Goal: Information Seeking & Learning: Learn about a topic

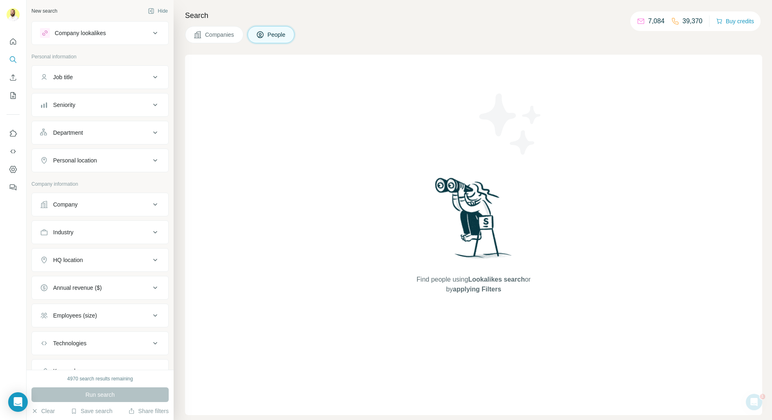
click at [83, 39] on button "Company lookalikes" at bounding box center [100, 33] width 136 height 20
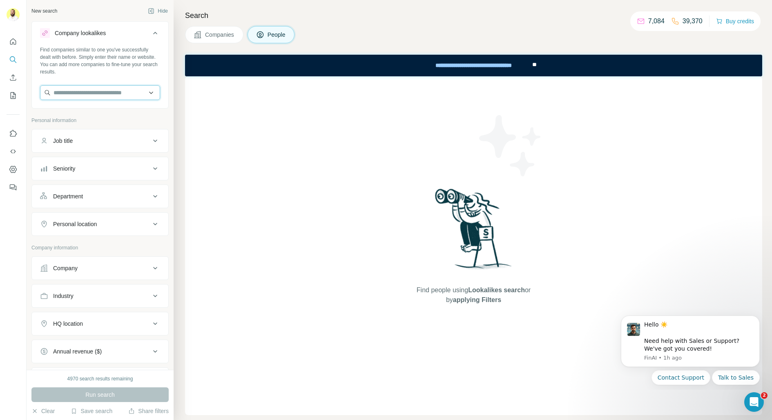
click at [82, 96] on input "text" at bounding box center [100, 92] width 120 height 15
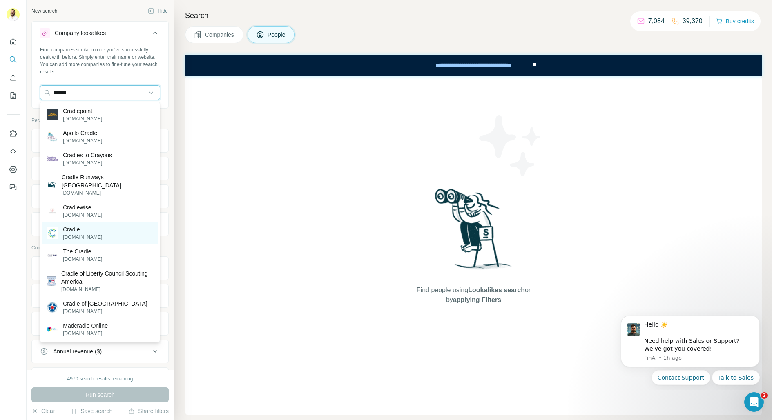
type input "******"
click at [64, 233] on p "[DOMAIN_NAME]" at bounding box center [82, 236] width 39 height 7
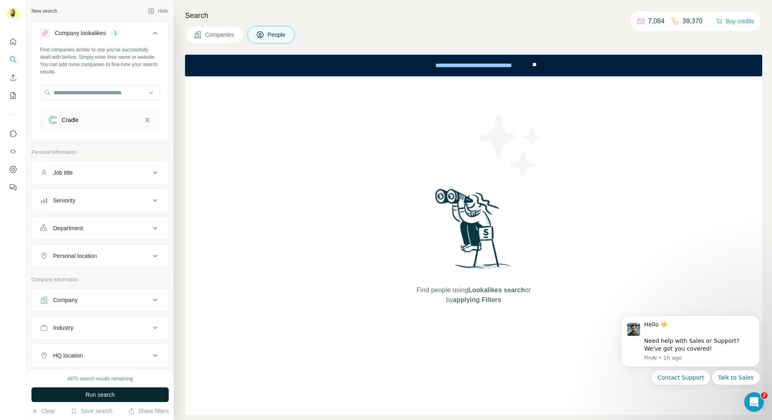
click at [70, 399] on button "Run search" at bounding box center [99, 394] width 137 height 15
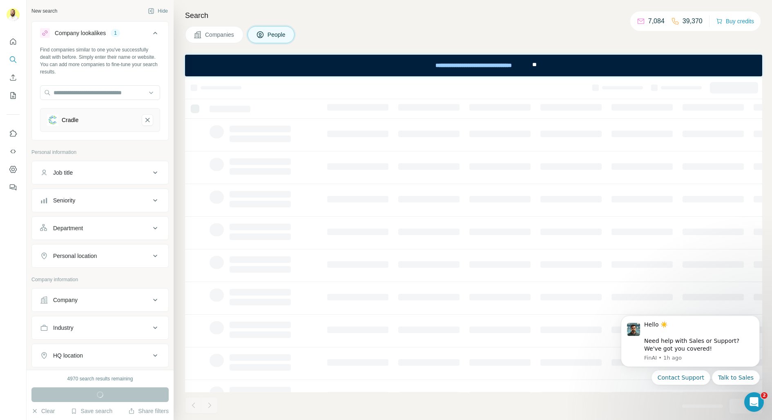
click at [238, 38] on button "Companies" at bounding box center [214, 34] width 58 height 17
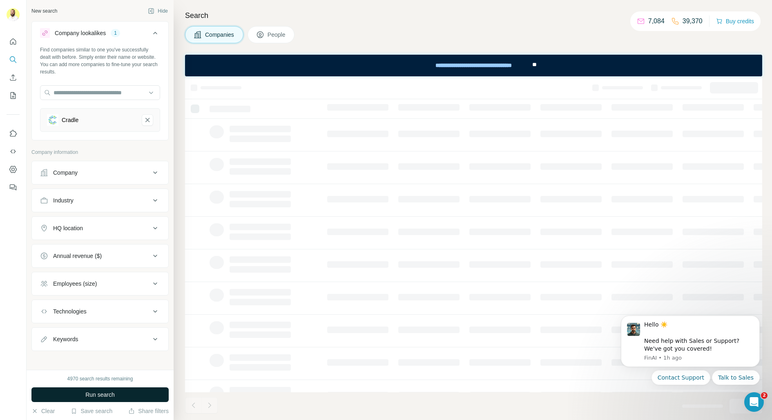
click at [58, 400] on button "Run search" at bounding box center [99, 394] width 137 height 15
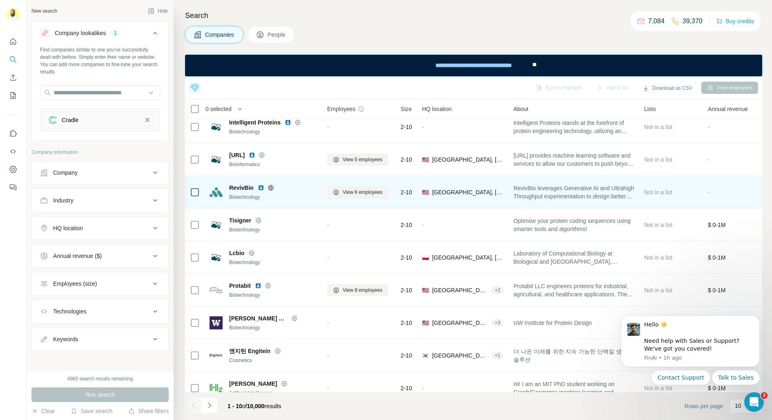
scroll to position [53, 0]
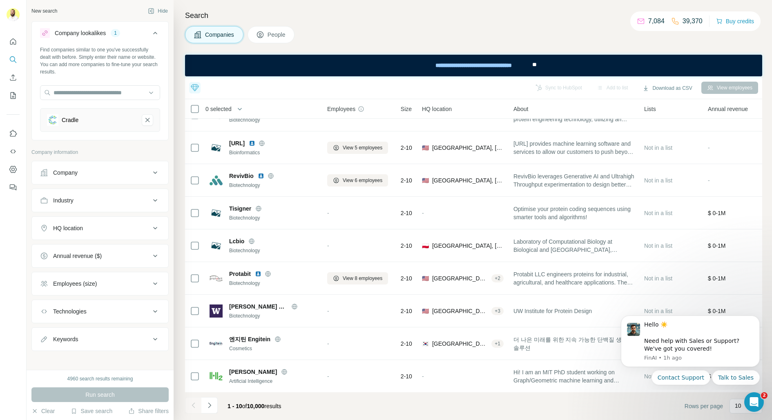
click at [80, 232] on button "HQ location" at bounding box center [100, 228] width 136 height 20
click at [73, 243] on input "text" at bounding box center [100, 248] width 120 height 15
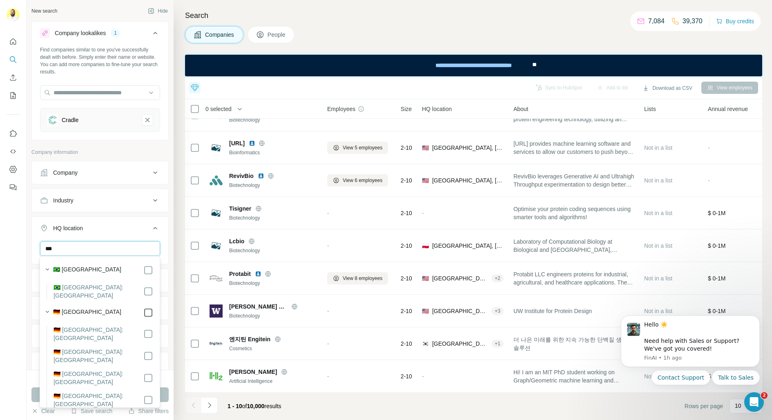
type input "***"
click at [83, 252] on input "***" at bounding box center [100, 248] width 120 height 15
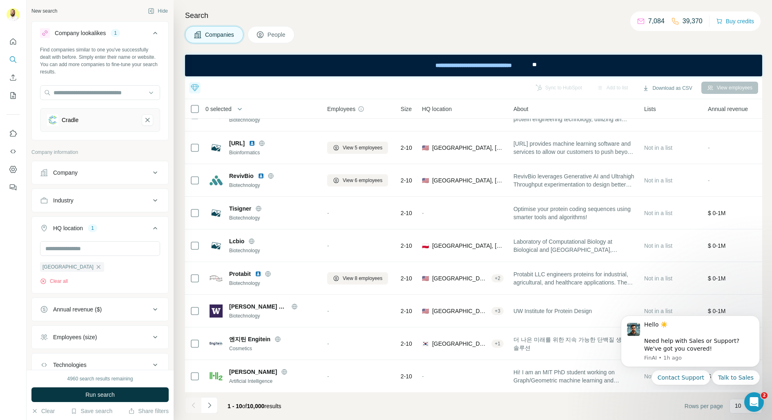
click at [11, 270] on div at bounding box center [13, 210] width 27 height 420
click at [67, 393] on button "Run search" at bounding box center [99, 394] width 137 height 15
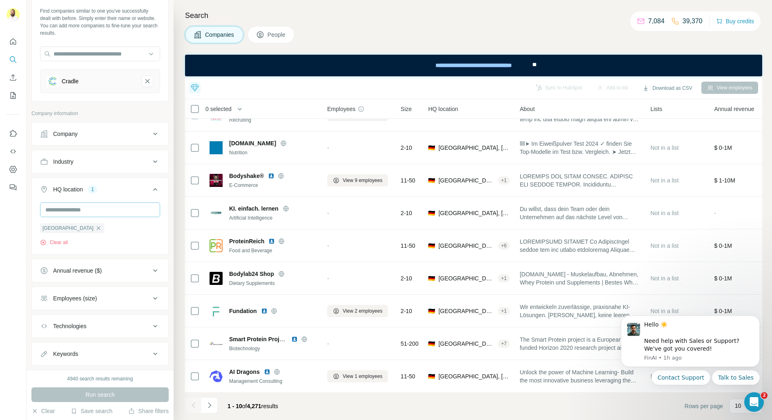
scroll to position [54, 0]
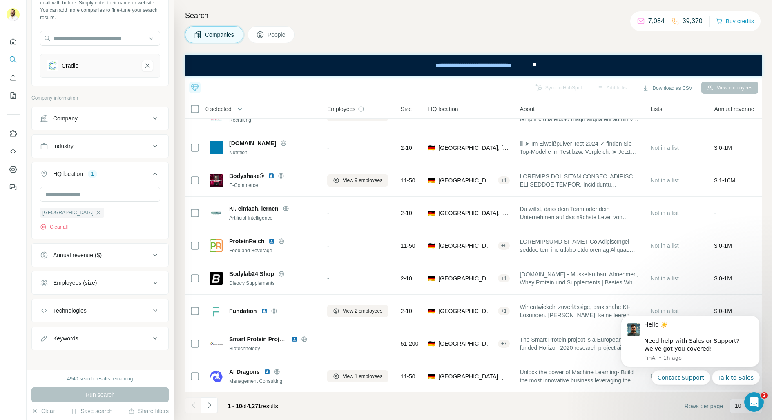
click at [130, 345] on button "Keywords" at bounding box center [100, 339] width 136 height 20
click at [278, 39] on button "People" at bounding box center [270, 34] width 47 height 17
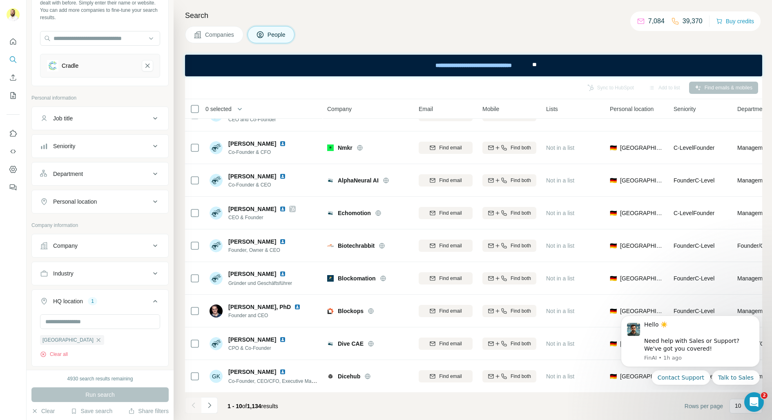
click at [215, 34] on span "Companies" at bounding box center [220, 35] width 30 height 8
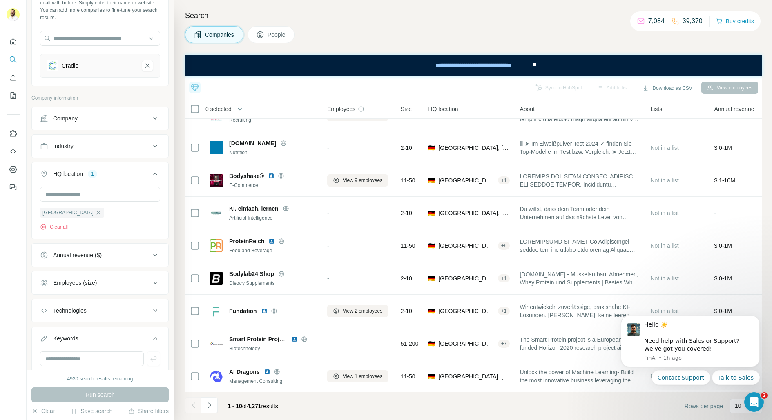
scroll to position [79, 0]
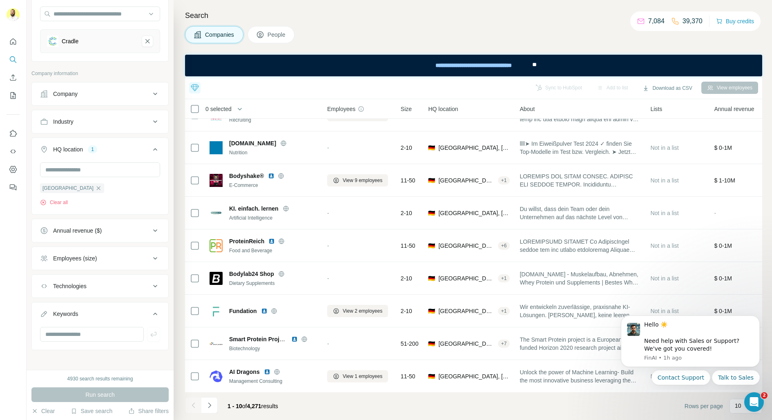
click at [271, 32] on span "People" at bounding box center [276, 35] width 19 height 8
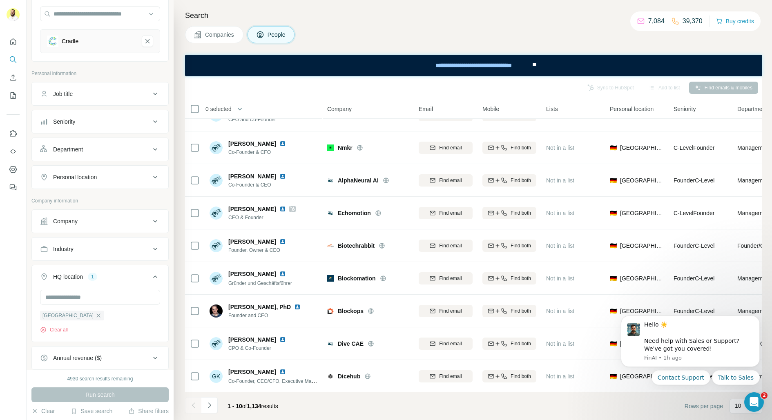
click at [84, 90] on div "Job title" at bounding box center [95, 94] width 110 height 8
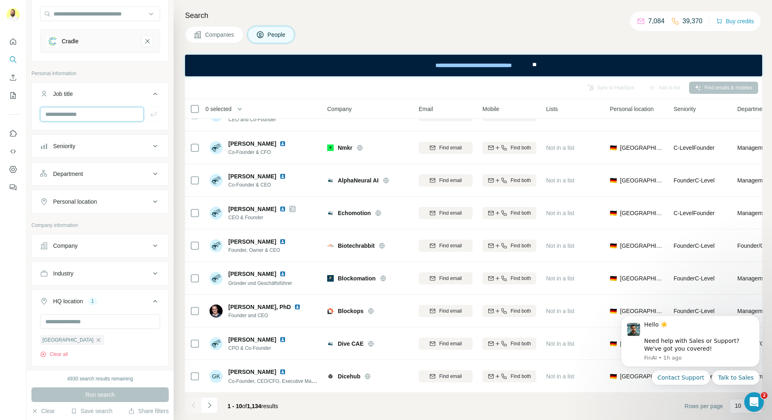
click at [79, 115] on input "text" at bounding box center [92, 114] width 104 height 15
type input "**********"
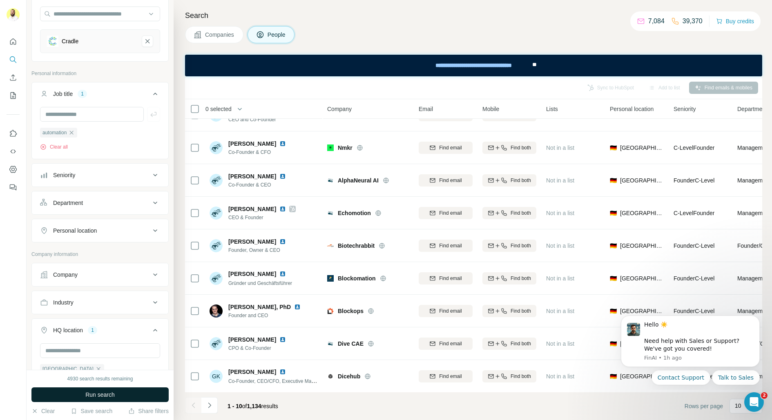
click at [112, 394] on span "Run search" at bounding box center [99, 395] width 29 height 8
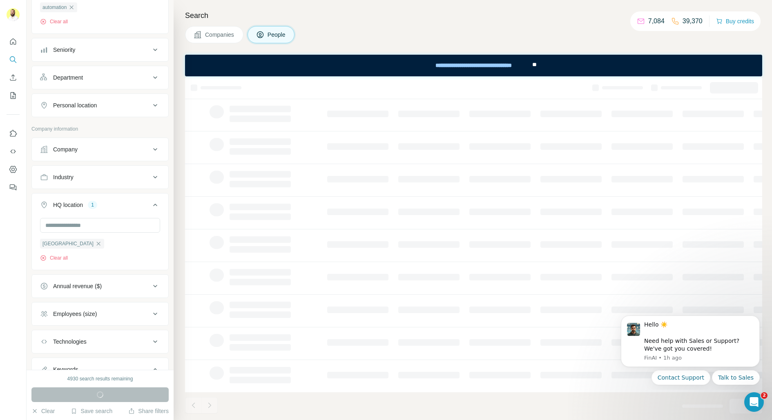
scroll to position [207, 0]
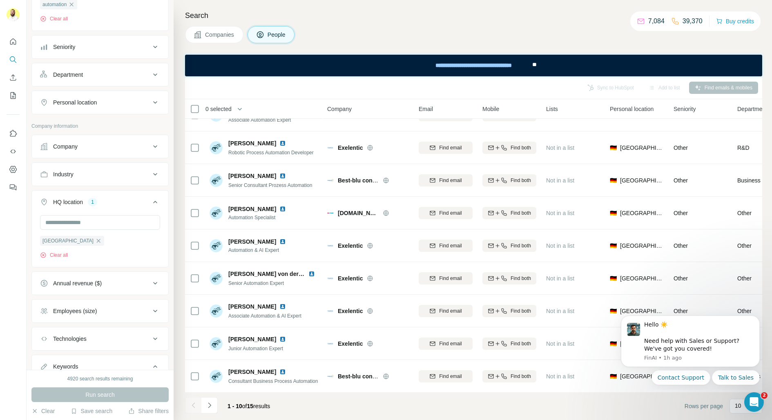
click at [219, 31] on span "Companies" at bounding box center [220, 35] width 30 height 8
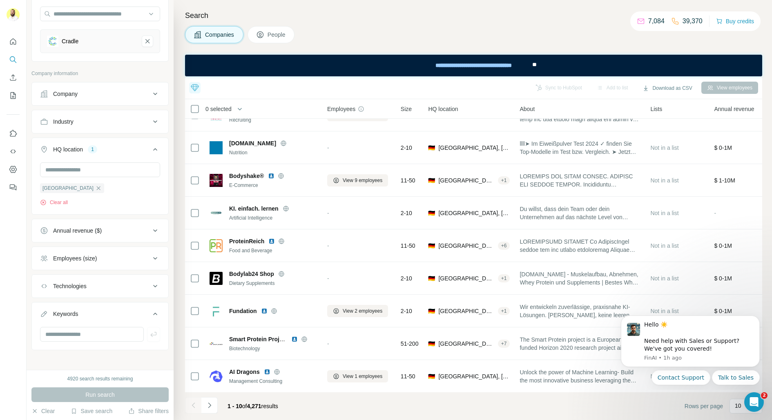
click at [274, 35] on span "People" at bounding box center [276, 35] width 19 height 8
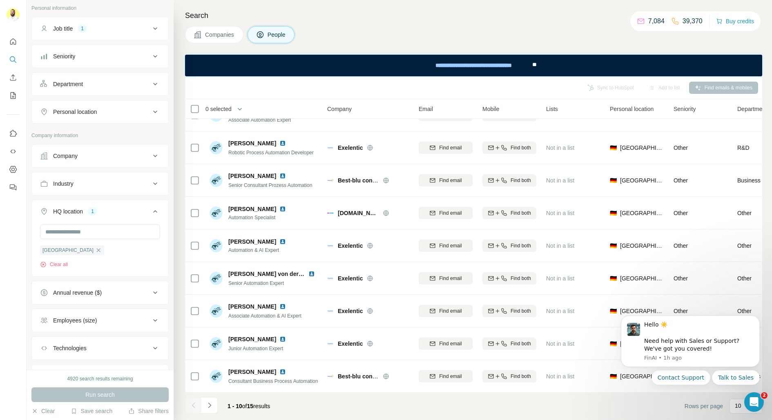
scroll to position [221, 0]
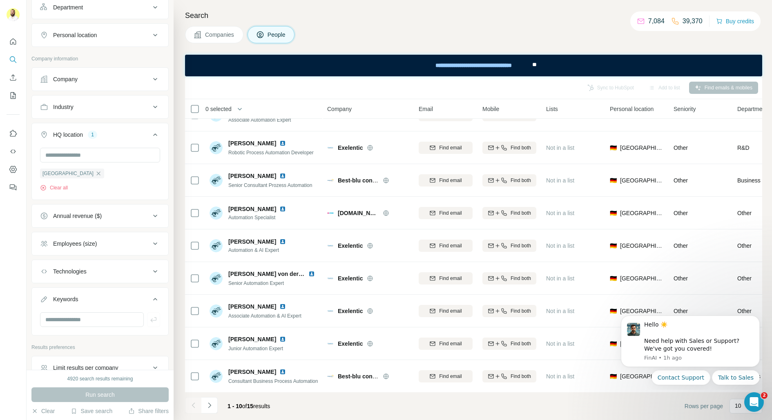
click at [226, 31] on span "Companies" at bounding box center [220, 35] width 30 height 8
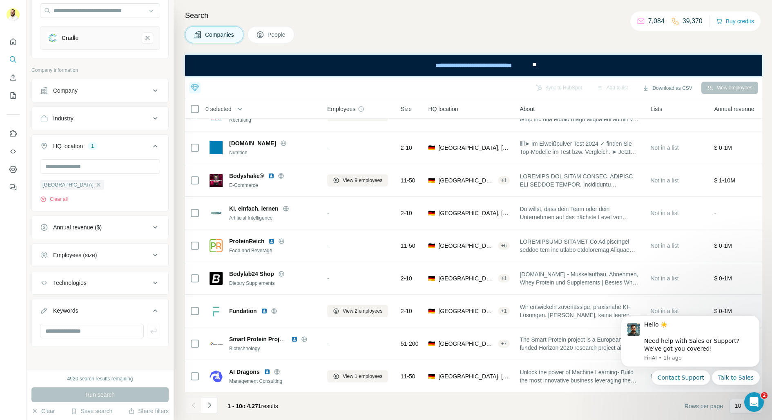
scroll to position [79, 0]
click at [262, 24] on div "Search Companies People Top 10 companies you should reach out to today Upsales …" at bounding box center [472, 210] width 598 height 420
click at [208, 403] on icon "Navigate to next page" at bounding box center [209, 404] width 3 height 5
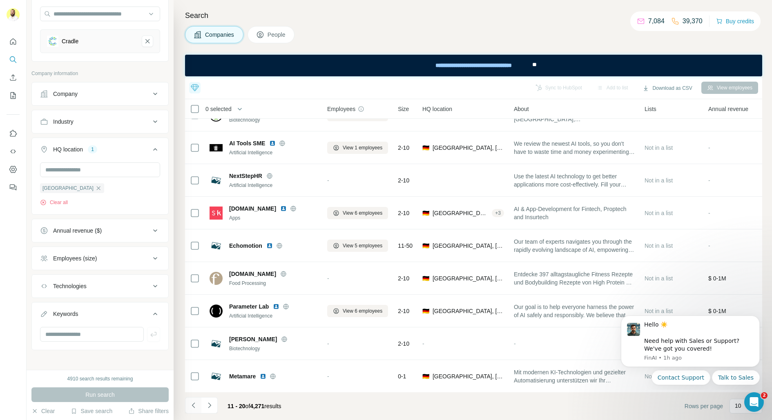
click at [199, 408] on button "Navigate to previous page" at bounding box center [193, 405] width 16 height 16
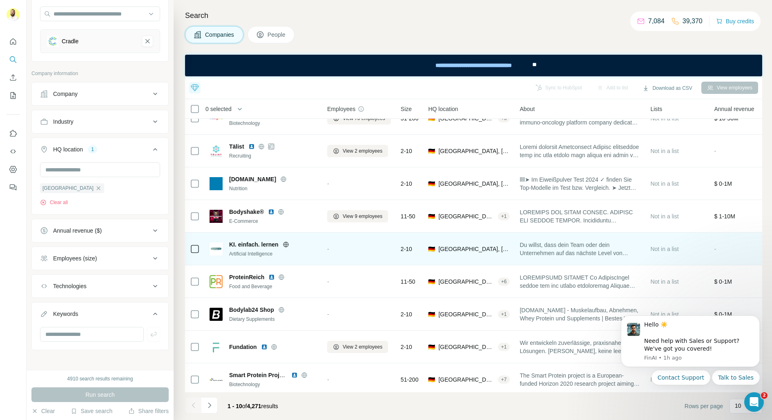
scroll to position [0, 0]
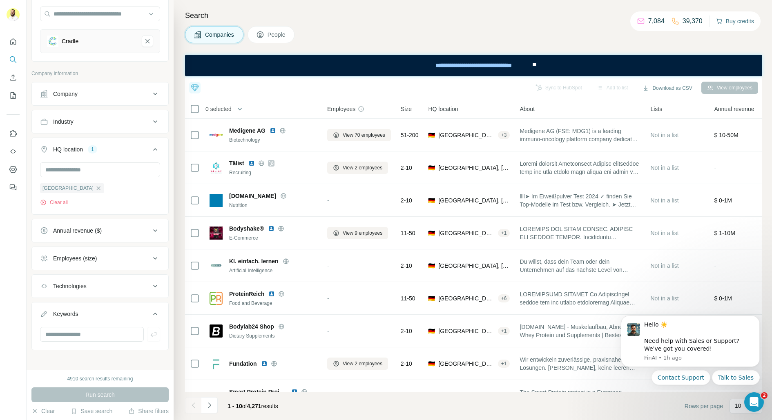
click at [727, 21] on button "Buy credits" at bounding box center [735, 21] width 38 height 11
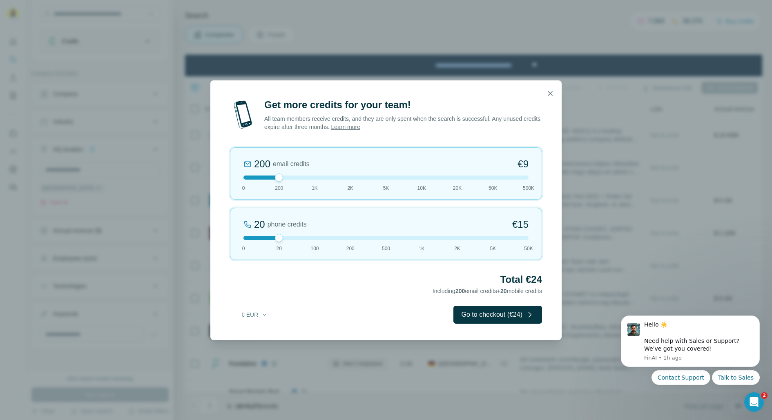
click at [366, 188] on div "200 email credits €9 0 200 1K 2K 5K 10K 20K 50K 500K" at bounding box center [386, 173] width 312 height 52
click at [387, 182] on div "2K email credits 5% Discount €80 0 200 1K 2K 5K 10K 20K 50K 500K" at bounding box center [386, 173] width 312 height 52
click at [475, 176] on div at bounding box center [385, 178] width 285 height 4
click at [491, 179] on div "20K email credits 18% Discount €693 0 200 1K 2K 5K 10K 20K 50K 500K" at bounding box center [386, 173] width 312 height 52
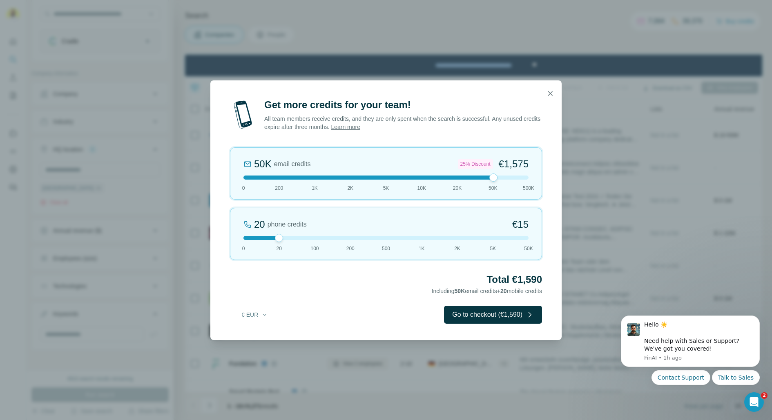
click at [384, 234] on div "20 phone credits €15 0 20 100 200 500 1K 2K 5K 50K" at bounding box center [386, 234] width 312 height 52
click at [295, 170] on span "50K email credits" at bounding box center [276, 164] width 67 height 13
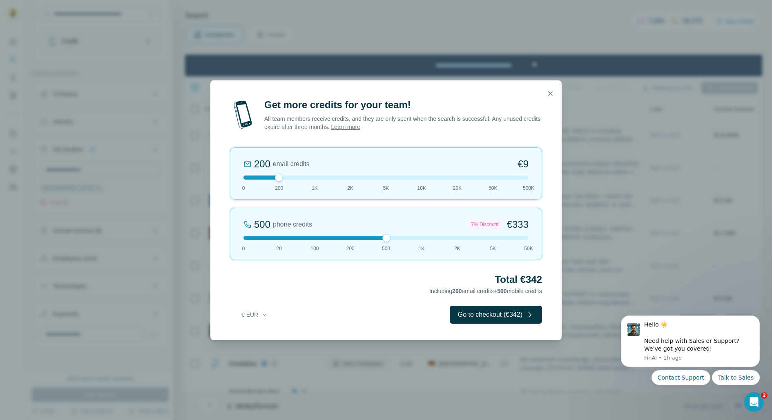
click at [304, 179] on div "200 email credits €9 0 200 1K 2K 5K 10K 20K 50K 500K" at bounding box center [386, 173] width 312 height 52
click at [366, 180] on div "1K email credits €42 0 200 1K 2K 5K 10K 20K 50K 500K" at bounding box center [386, 173] width 312 height 52
click at [277, 177] on div at bounding box center [385, 178] width 285 height 4
click at [546, 89] on button "button" at bounding box center [550, 93] width 16 height 16
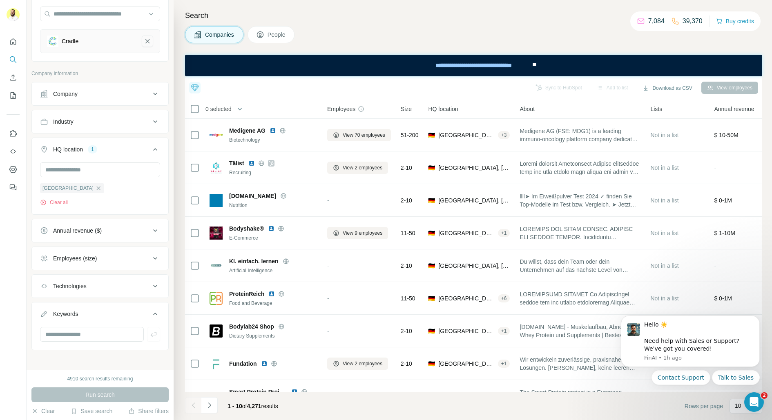
click at [146, 41] on icon "Cradle-remove-button" at bounding box center [147, 41] width 7 height 8
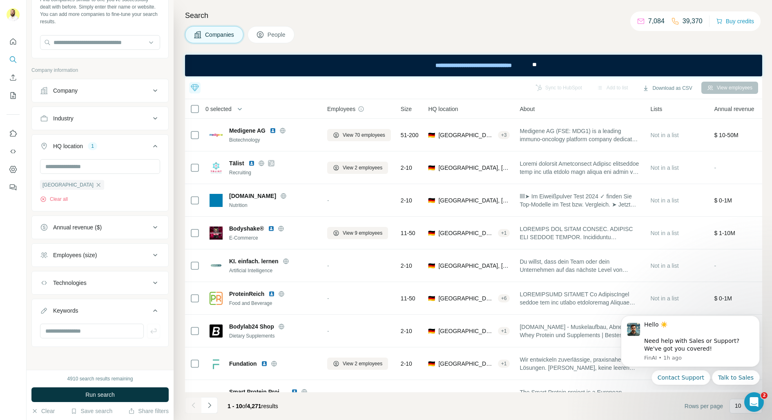
scroll to position [47, 0]
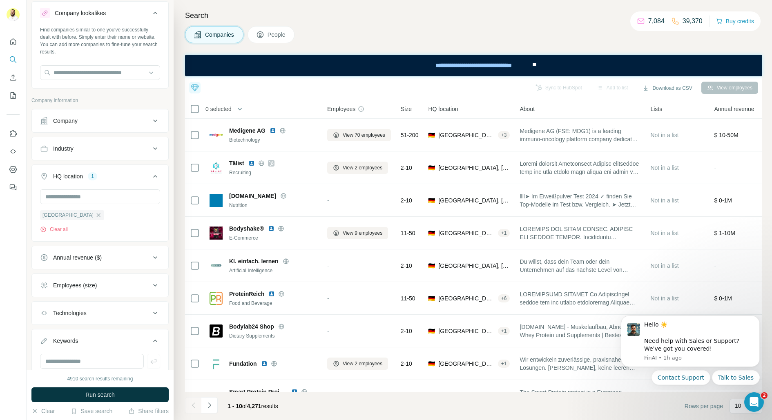
scroll to position [7, 0]
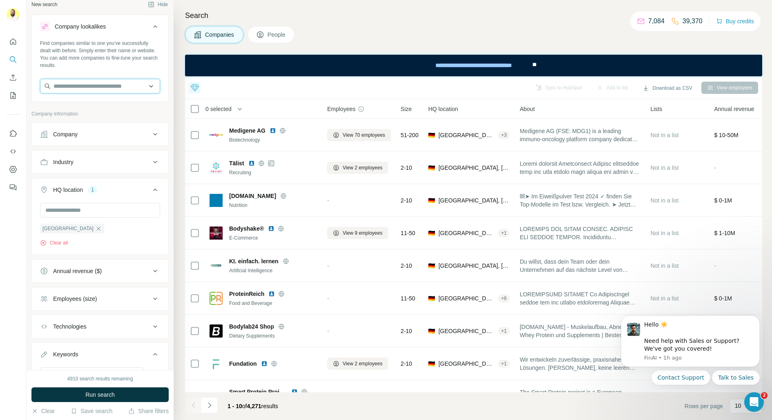
click at [76, 91] on input "text" at bounding box center [100, 86] width 120 height 15
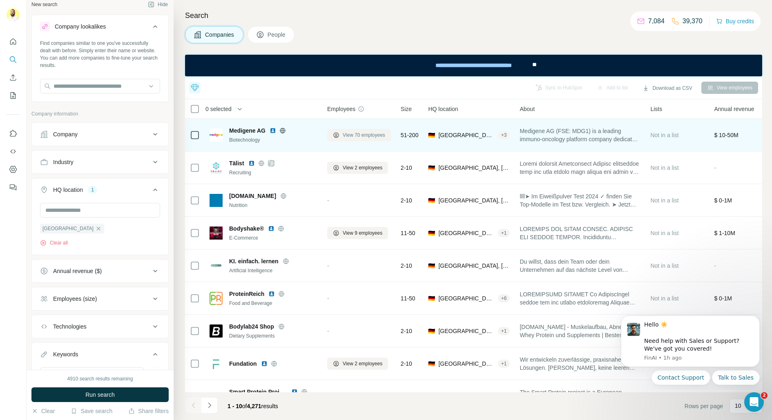
click at [345, 133] on span "View 70 employees" at bounding box center [363, 134] width 42 height 7
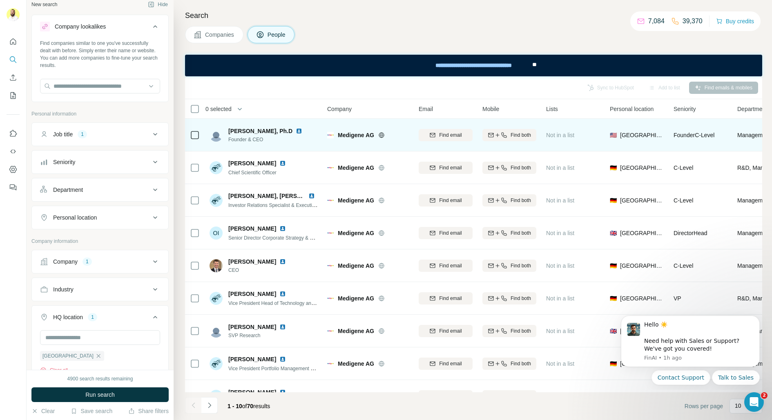
click at [190, 133] on icon at bounding box center [195, 135] width 10 height 10
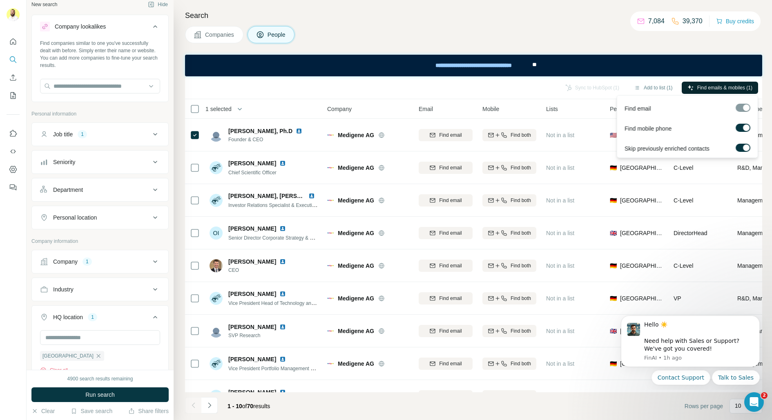
click at [697, 87] on span "Find emails & mobiles (1)" at bounding box center [724, 87] width 55 height 7
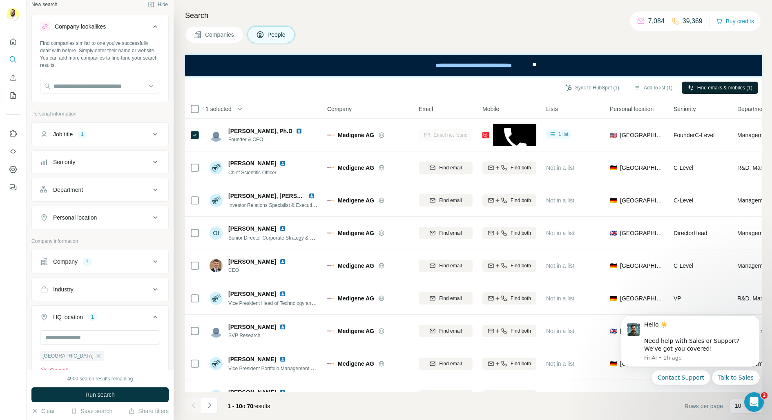
click at [333, 27] on div "Companies People" at bounding box center [473, 34] width 577 height 17
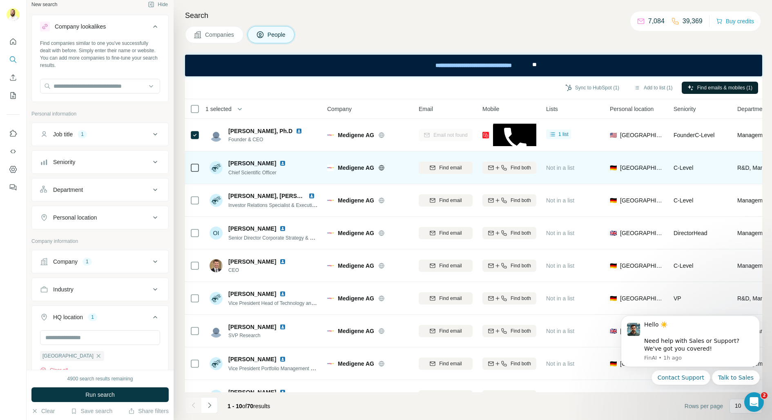
click at [196, 173] on div at bounding box center [195, 167] width 10 height 22
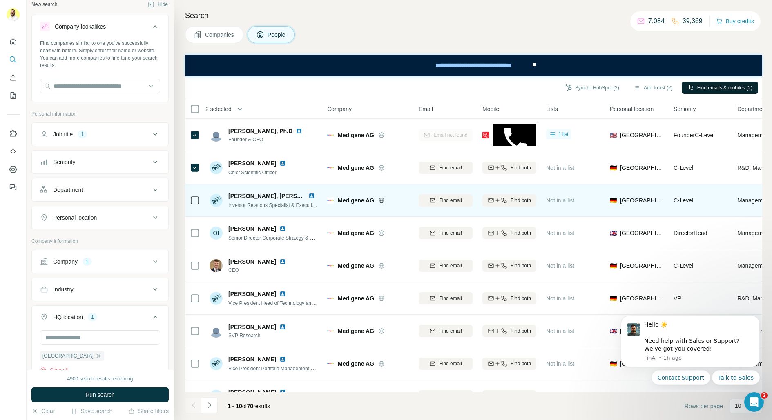
click at [195, 204] on icon at bounding box center [195, 201] width 10 height 10
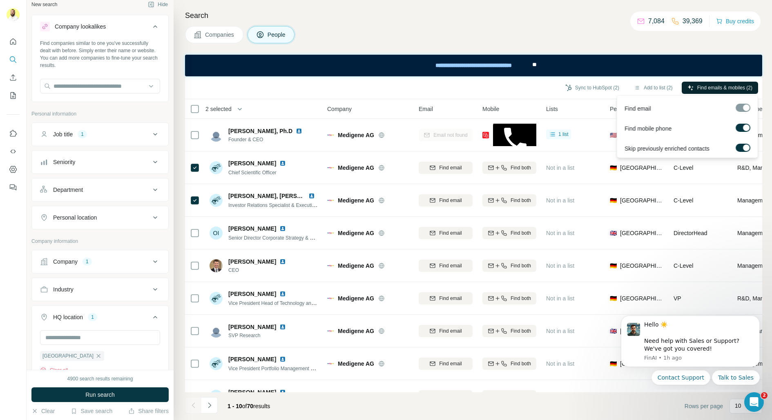
click at [716, 88] on span "Find emails & mobiles (2)" at bounding box center [724, 87] width 55 height 7
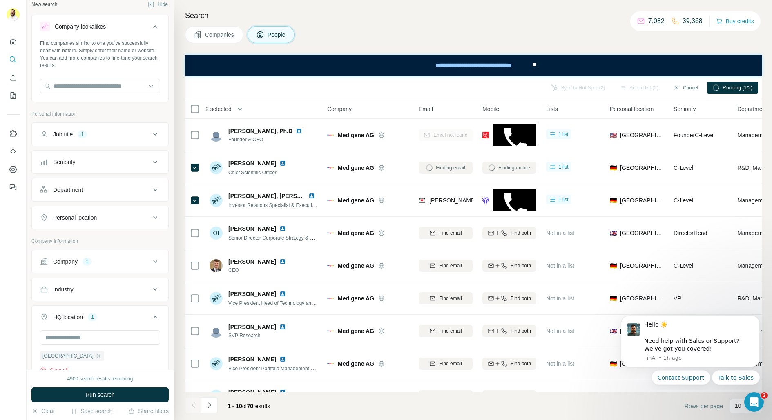
click at [193, 35] on icon at bounding box center [197, 35] width 8 height 8
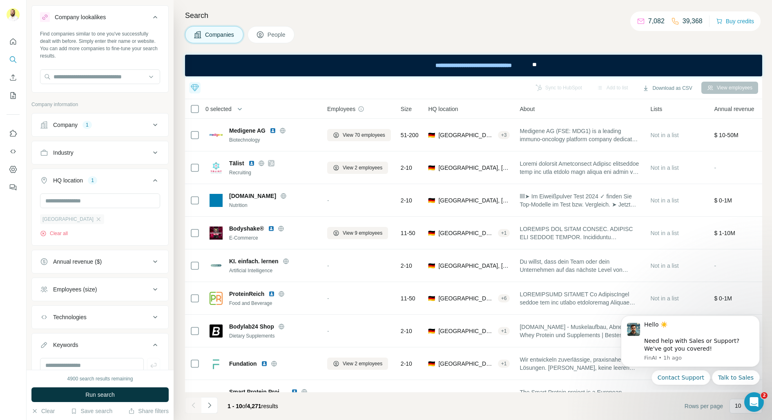
scroll to position [15, 0]
click at [100, 122] on div "Company 1" at bounding box center [95, 126] width 110 height 8
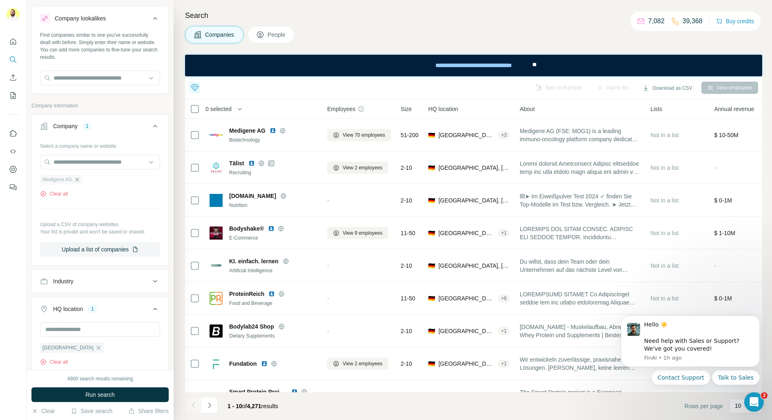
click at [77, 179] on icon "button" at bounding box center [77, 179] width 7 height 7
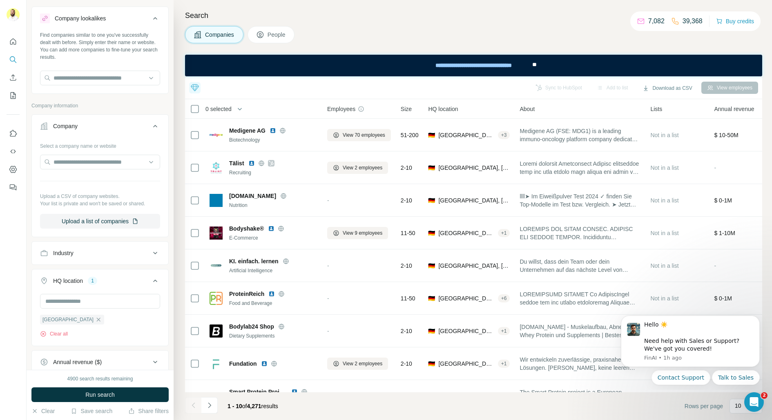
click at [71, 249] on div "Industry" at bounding box center [63, 253] width 20 height 8
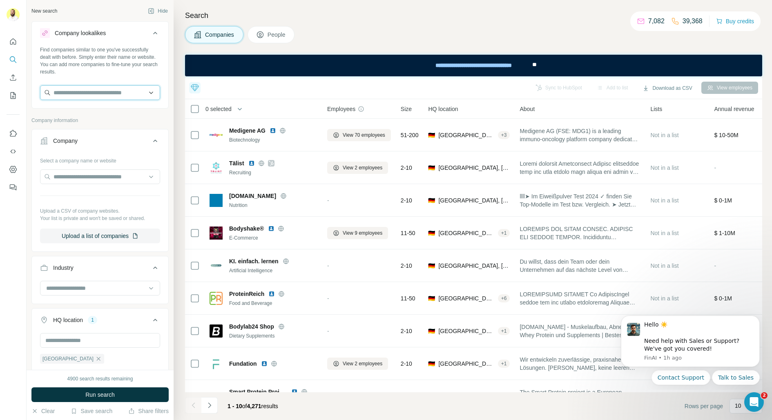
click at [73, 95] on input "text" at bounding box center [100, 92] width 120 height 15
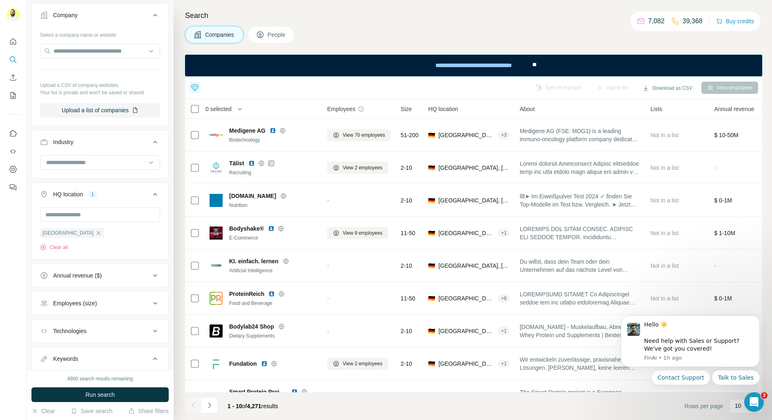
scroll to position [171, 0]
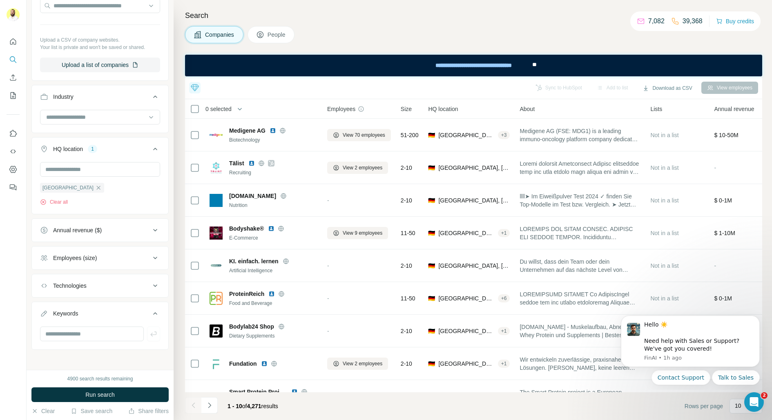
click at [70, 262] on button "Employees (size)" at bounding box center [100, 258] width 136 height 20
click at [44, 301] on icon at bounding box center [45, 306] width 10 height 10
click at [44, 319] on icon at bounding box center [45, 321] width 10 height 10
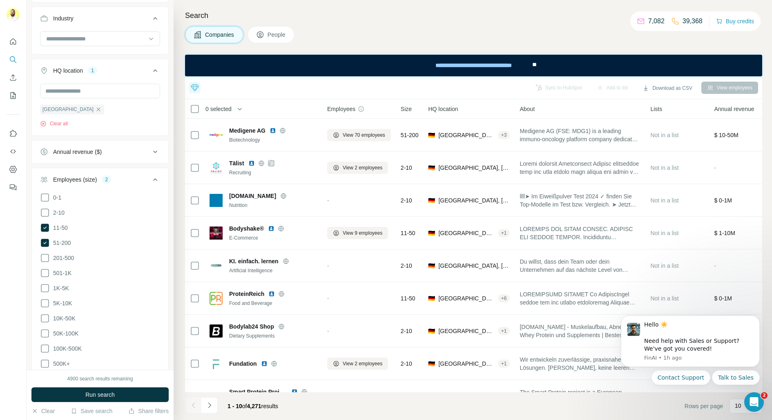
scroll to position [127, 0]
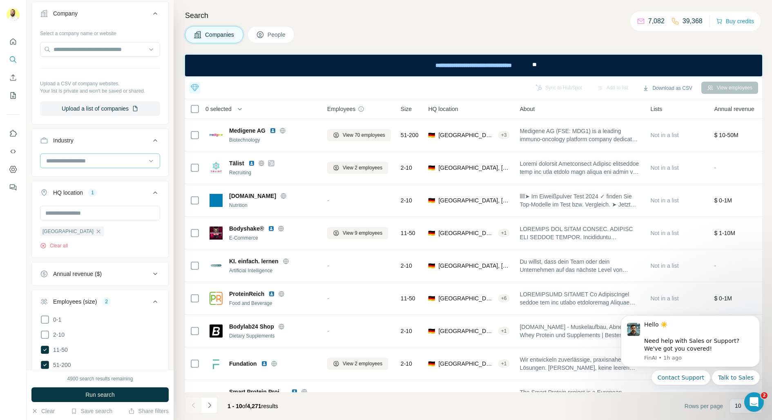
click at [64, 154] on div at bounding box center [95, 161] width 101 height 14
type input "****"
click at [70, 180] on div "Legal" at bounding box center [100, 178] width 107 height 8
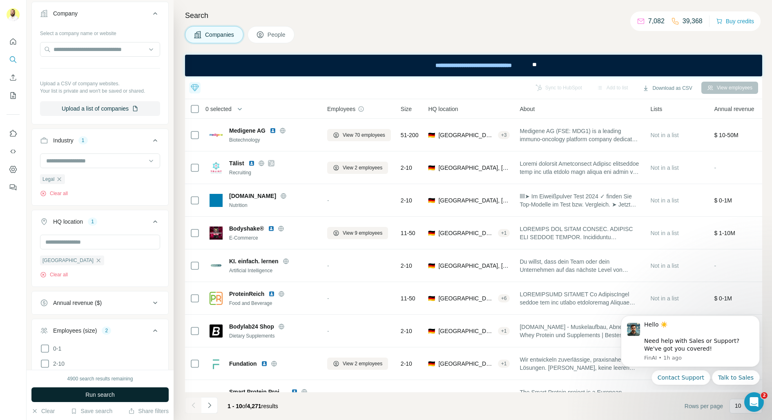
click at [102, 399] on button "Run search" at bounding box center [99, 394] width 137 height 15
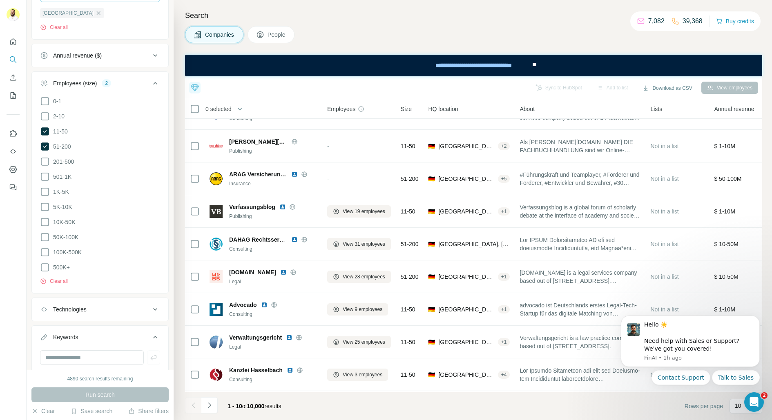
scroll to position [394, 0]
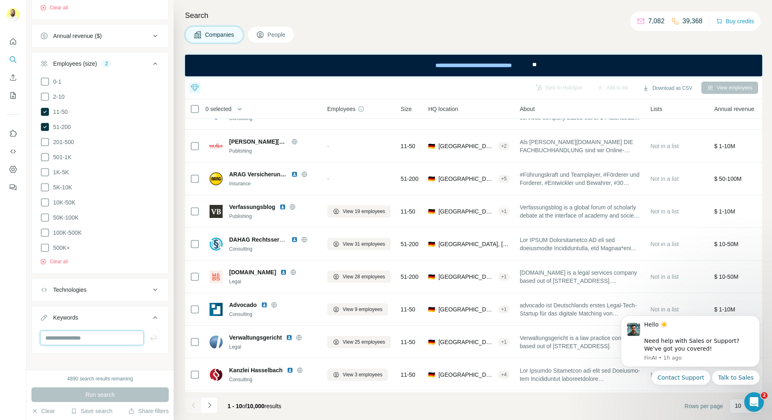
click at [82, 331] on input "text" at bounding box center [92, 338] width 104 height 15
type input "******"
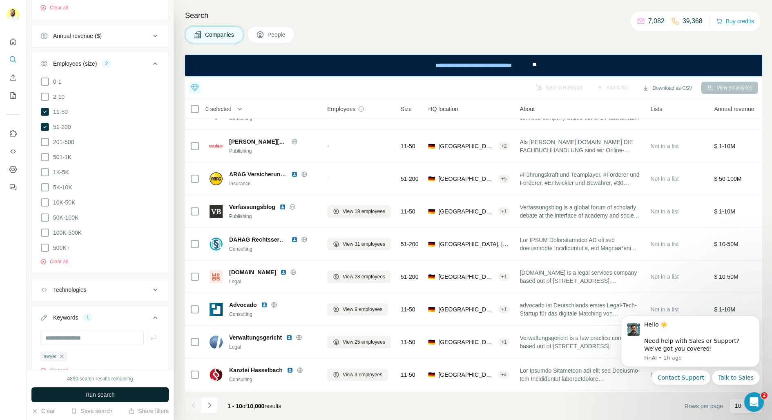
click at [74, 397] on button "Run search" at bounding box center [99, 394] width 137 height 15
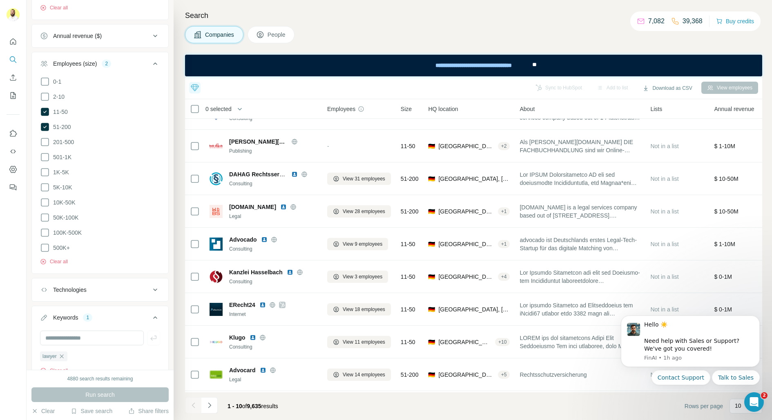
click at [271, 28] on button "People" at bounding box center [270, 34] width 47 height 17
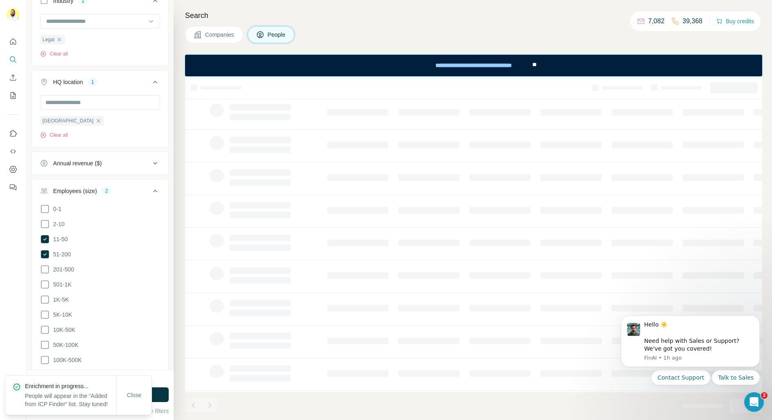
click at [222, 32] on span "Companies" at bounding box center [220, 35] width 30 height 8
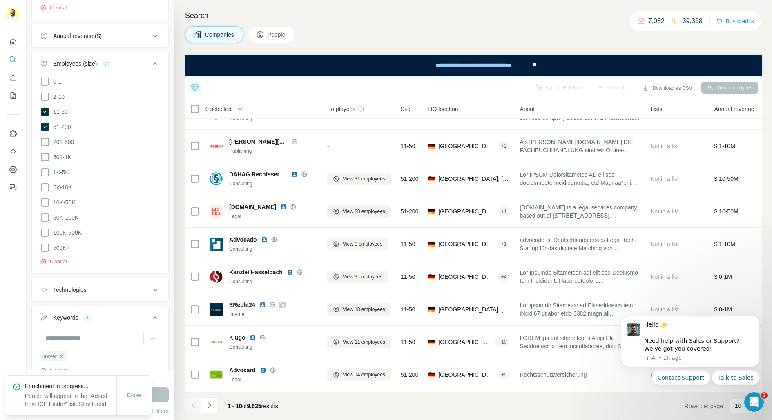
scroll to position [423, 0]
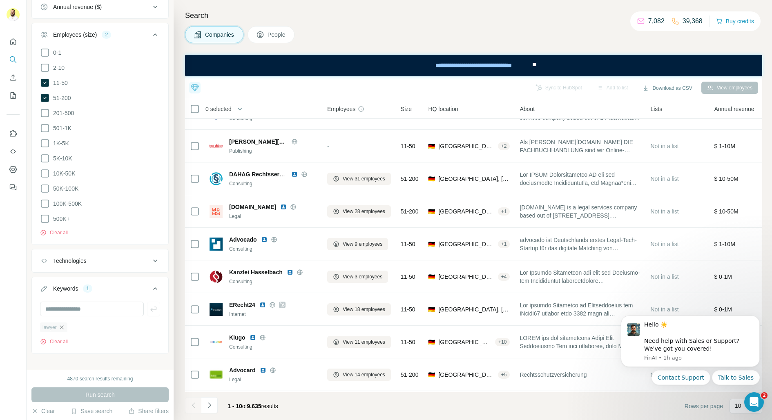
click at [64, 324] on icon "button" at bounding box center [61, 327] width 7 height 7
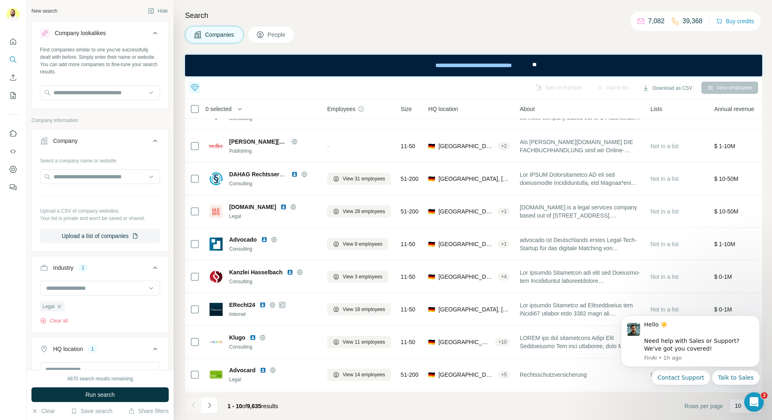
click at [60, 295] on div at bounding box center [100, 289] width 120 height 16
click at [64, 288] on input at bounding box center [95, 288] width 101 height 9
type input "******"
click at [64, 286] on input "******" at bounding box center [95, 288] width 101 height 9
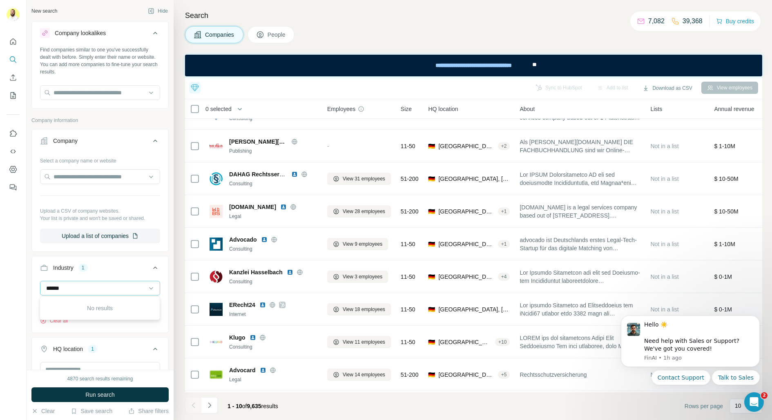
click at [64, 286] on input "******" at bounding box center [95, 288] width 101 height 9
click at [64, 286] on input at bounding box center [95, 288] width 101 height 9
click at [66, 287] on input at bounding box center [95, 288] width 101 height 9
click at [85, 93] on input "text" at bounding box center [100, 92] width 120 height 15
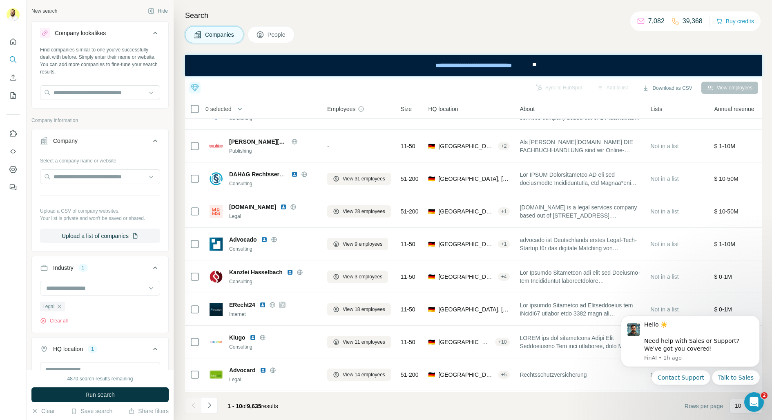
click at [91, 68] on div "Find companies similar to one you've successfully dealt with before. Simply ent…" at bounding box center [100, 60] width 120 height 29
click at [60, 307] on icon "button" at bounding box center [59, 306] width 7 height 7
click at [61, 287] on input at bounding box center [95, 288] width 101 height 9
click at [59, 288] on input at bounding box center [95, 288] width 101 height 9
click at [27, 279] on div "New search Hide Company lookalikes Find companies similar to one you've success…" at bounding box center [100, 185] width 147 height 370
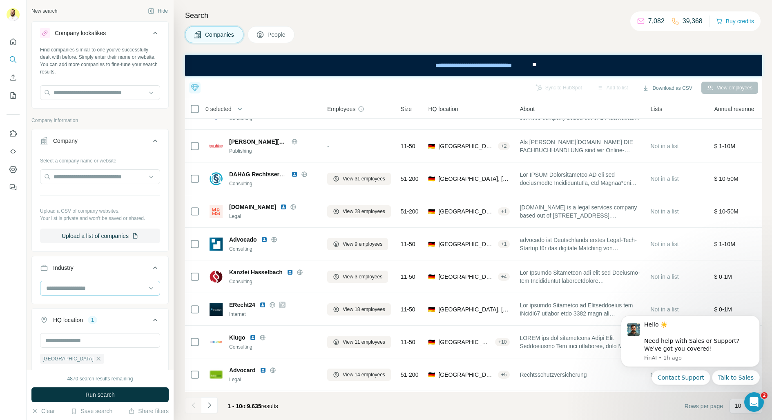
click at [76, 290] on input at bounding box center [95, 288] width 101 height 9
type input "*****"
click at [61, 302] on div "Legal" at bounding box center [100, 306] width 107 height 8
click at [89, 291] on div at bounding box center [95, 288] width 101 height 14
click at [171, 265] on div "New search Hide Company lookalikes Find companies similar to one you've success…" at bounding box center [100, 185] width 147 height 370
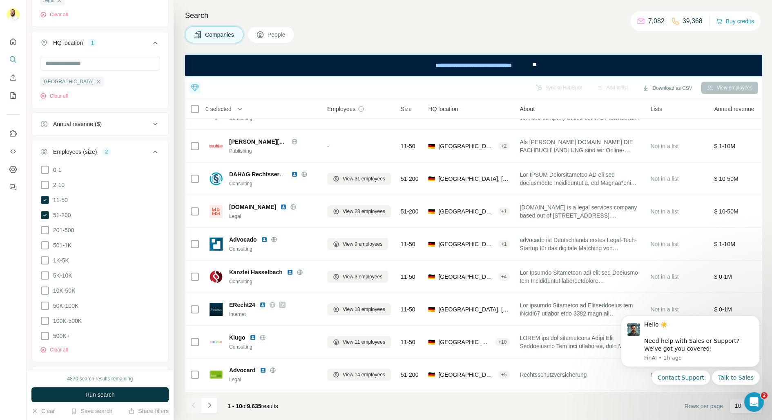
scroll to position [307, 0]
click at [67, 376] on div "4870 search results remaining" at bounding box center [100, 378] width 66 height 7
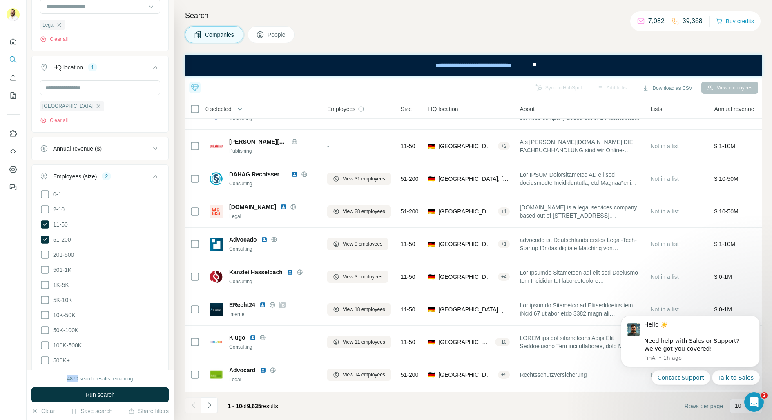
scroll to position [272, 0]
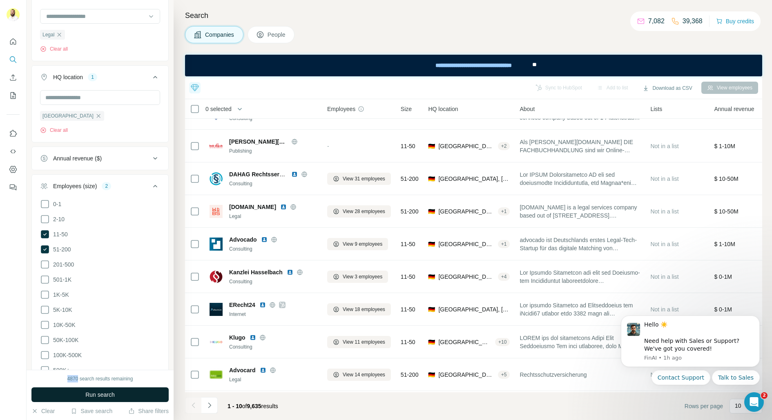
click at [90, 395] on span "Run search" at bounding box center [99, 395] width 29 height 8
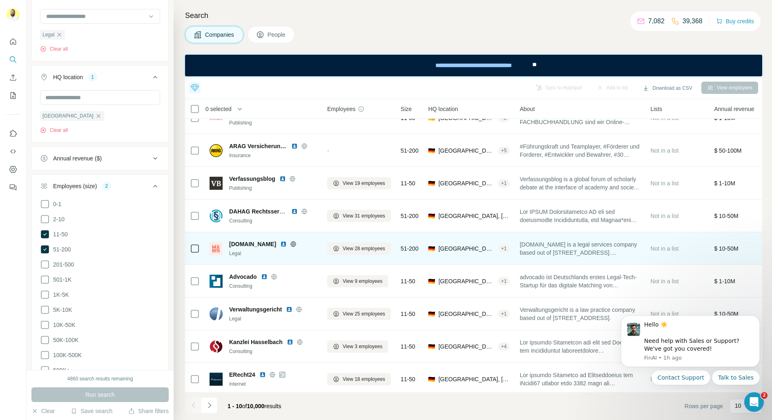
scroll to position [53, 0]
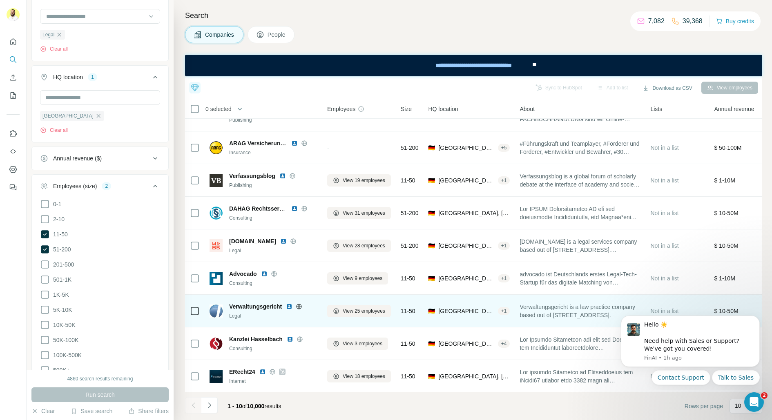
click at [761, 306] on div "$ 10-50M" at bounding box center [741, 311] width 54 height 22
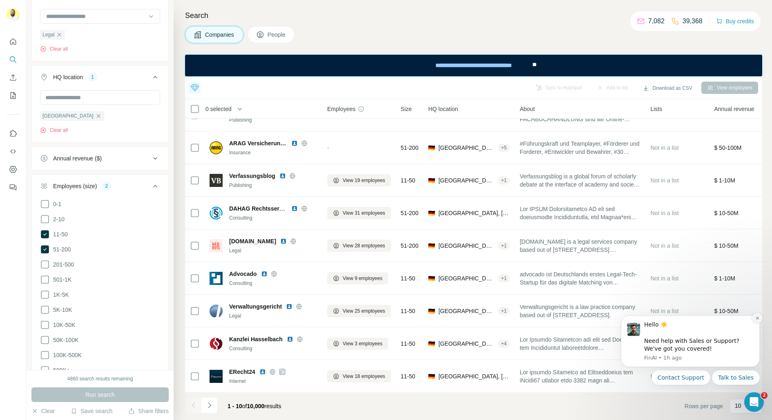
click at [756, 322] on button "Dismiss notification" at bounding box center [757, 318] width 11 height 11
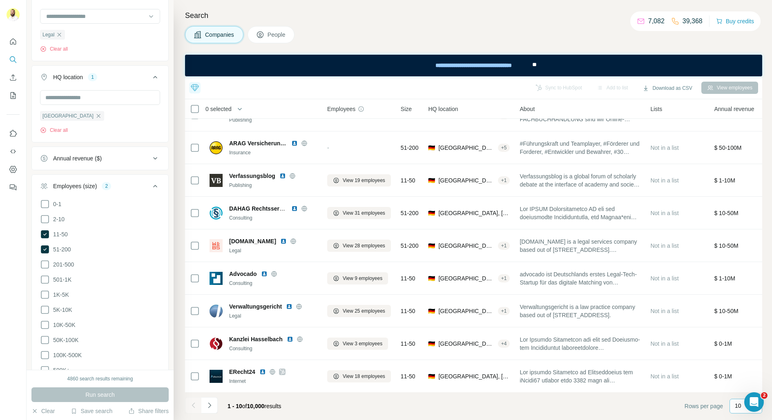
click at [733, 406] on div "10" at bounding box center [745, 406] width 33 height 15
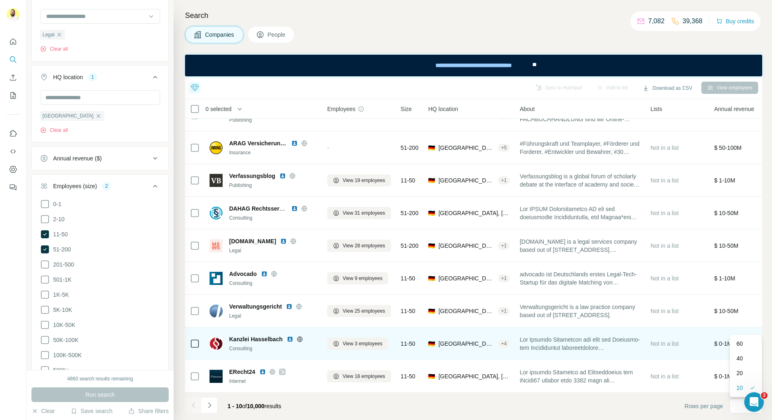
click at [744, 341] on div "60" at bounding box center [745, 344] width 19 height 8
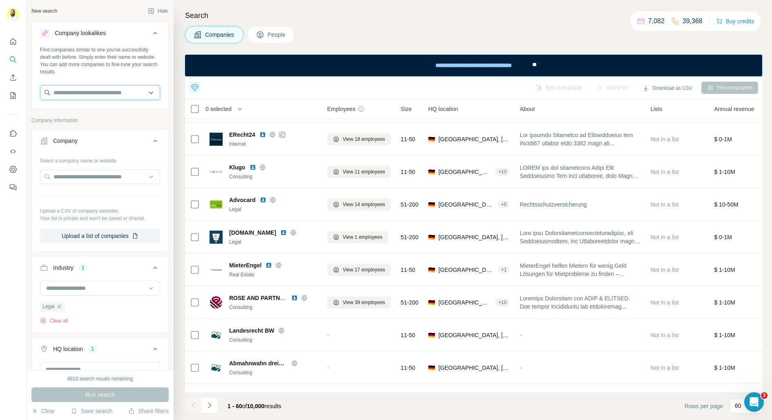
click at [92, 94] on input "text" at bounding box center [100, 92] width 120 height 15
click at [166, 303] on div "Legal Clear all" at bounding box center [100, 306] width 136 height 50
click at [60, 303] on icon "button" at bounding box center [59, 306] width 7 height 7
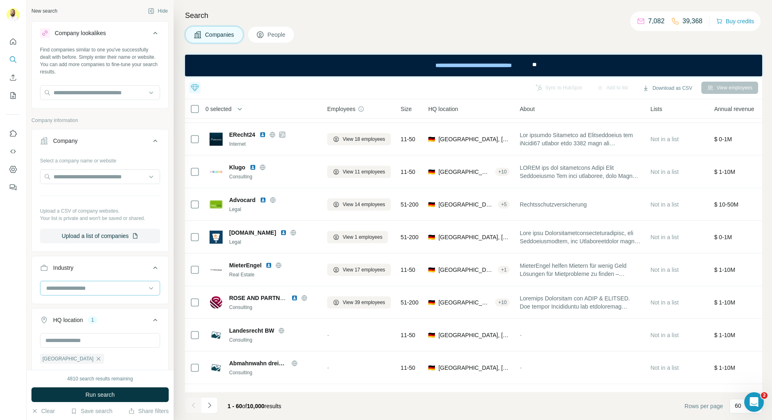
click at [63, 285] on input at bounding box center [95, 288] width 101 height 9
type input "*"
click at [408, 30] on div "Companies People" at bounding box center [473, 34] width 577 height 17
click at [89, 89] on input "text" at bounding box center [100, 92] width 120 height 15
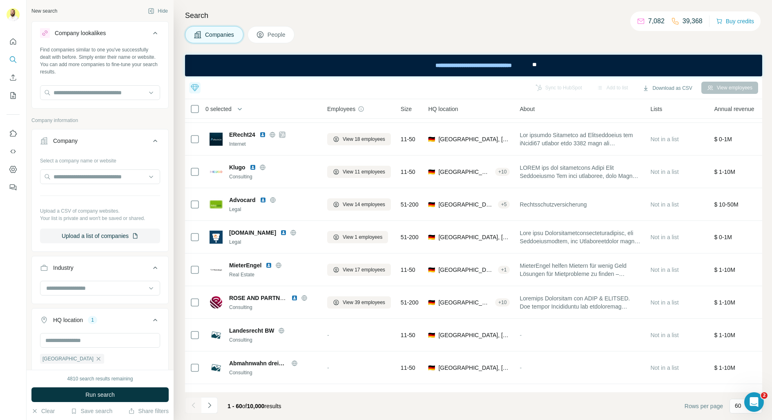
drag, startPoint x: 213, startPoint y: 405, endPoint x: 245, endPoint y: 398, distance: 32.3
click at [245, 398] on div "1 - 60 of 10,000 results" at bounding box center [236, 406] width 103 height 18
click at [209, 401] on icon "Navigate to next page" at bounding box center [209, 405] width 8 height 8
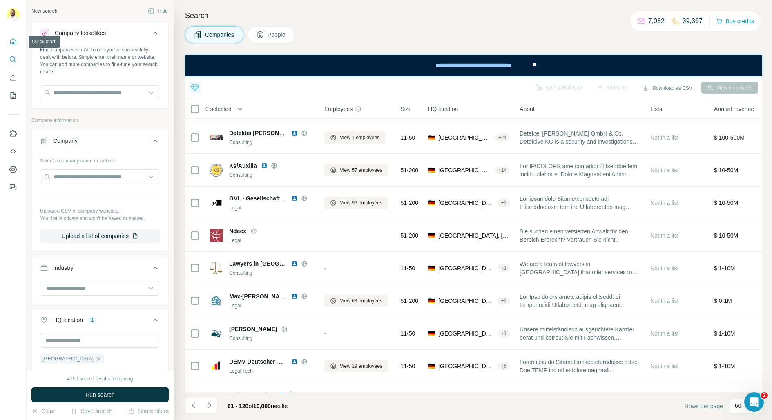
click at [8, 41] on button "Quick start" at bounding box center [13, 41] width 13 height 15
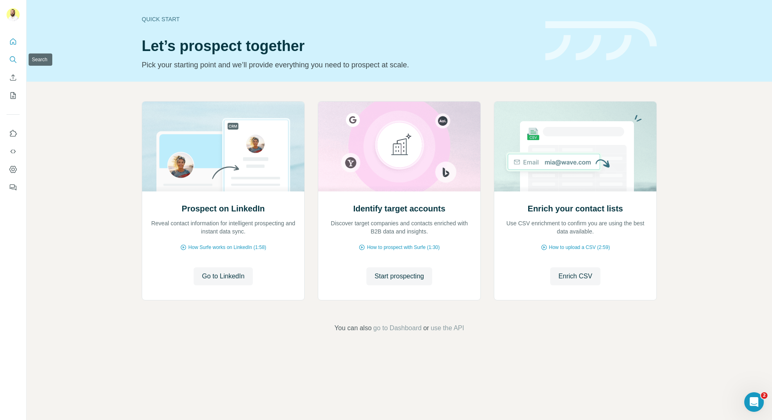
click at [13, 61] on icon "Search" at bounding box center [12, 58] width 5 height 5
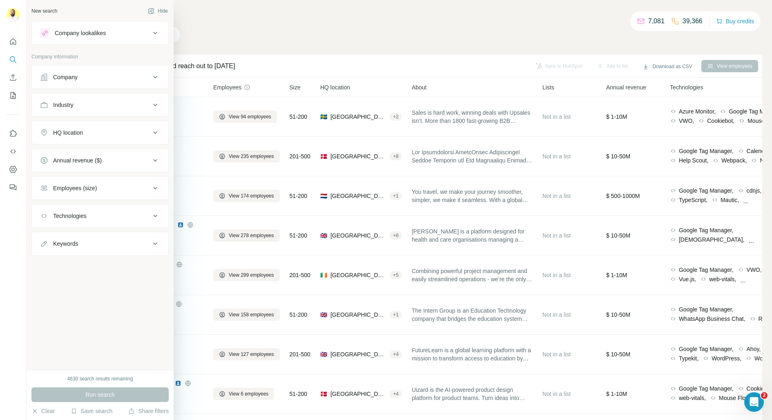
click at [72, 75] on div "Company" at bounding box center [65, 77] width 24 height 8
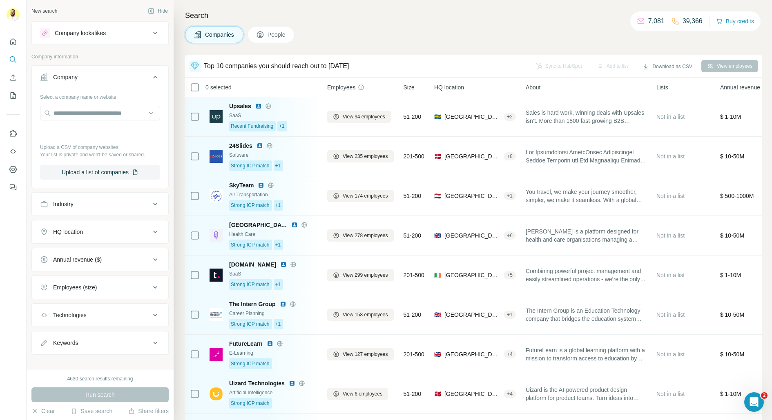
click at [284, 36] on span "People" at bounding box center [276, 35] width 19 height 8
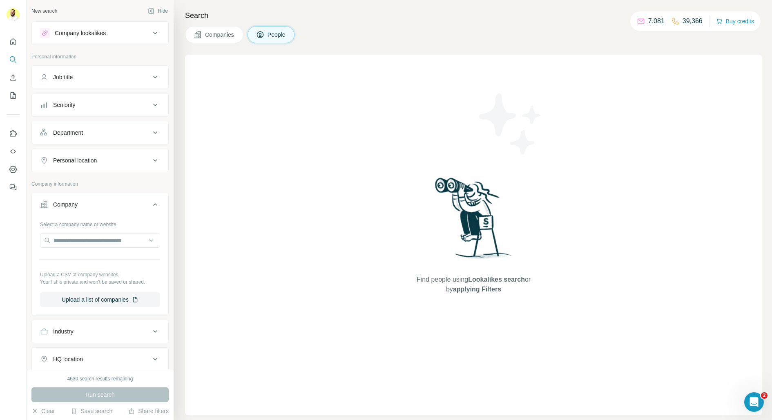
click at [231, 36] on span "Companies" at bounding box center [220, 35] width 30 height 8
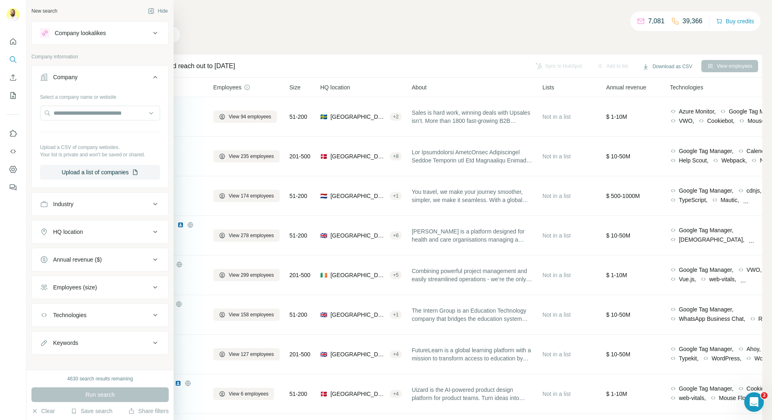
click at [77, 36] on div "Company lookalikes" at bounding box center [80, 33] width 51 height 8
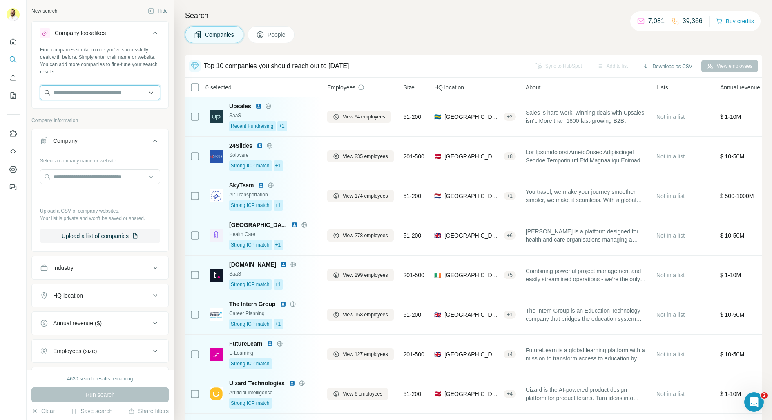
click at [84, 98] on input "text" at bounding box center [100, 92] width 120 height 15
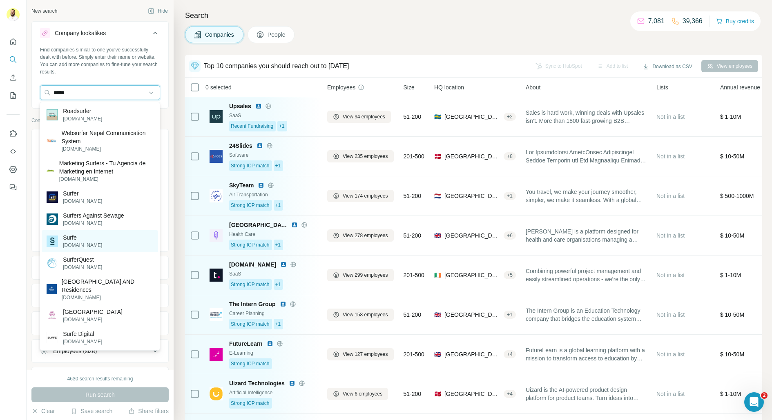
type input "*****"
click at [97, 232] on div "Surfe surfe.com" at bounding box center [100, 241] width 116 height 22
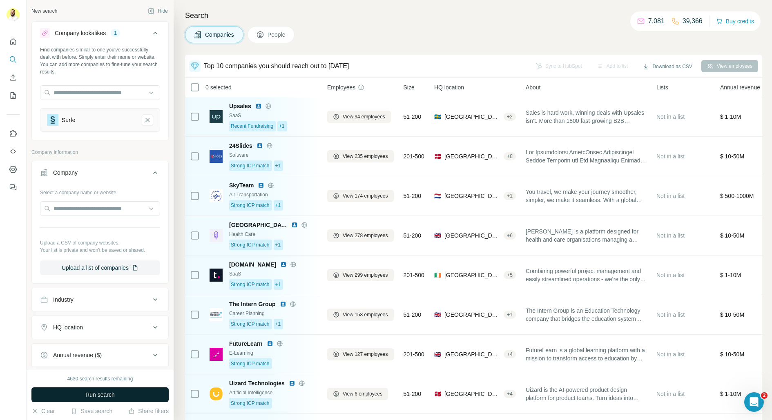
click at [67, 389] on button "Run search" at bounding box center [99, 394] width 137 height 15
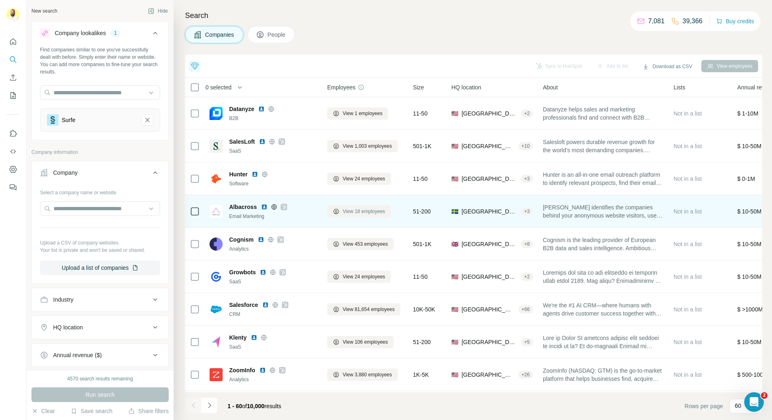
click at [367, 209] on span "View 18 employees" at bounding box center [363, 211] width 42 height 7
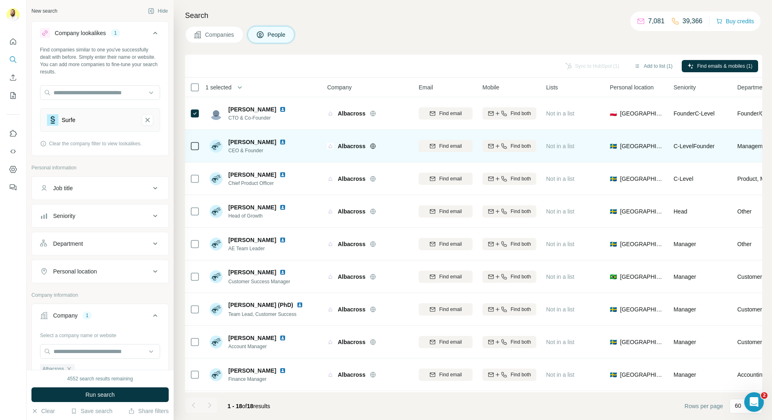
click at [192, 151] on div at bounding box center [195, 146] width 10 height 22
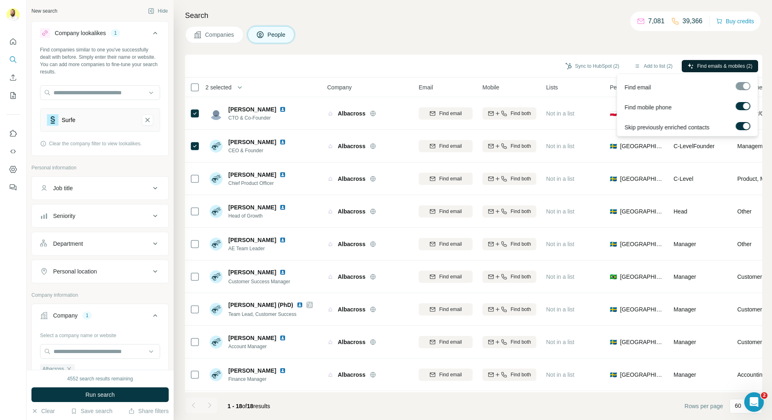
click at [702, 67] on span "Find emails & mobiles (2)" at bounding box center [724, 65] width 55 height 7
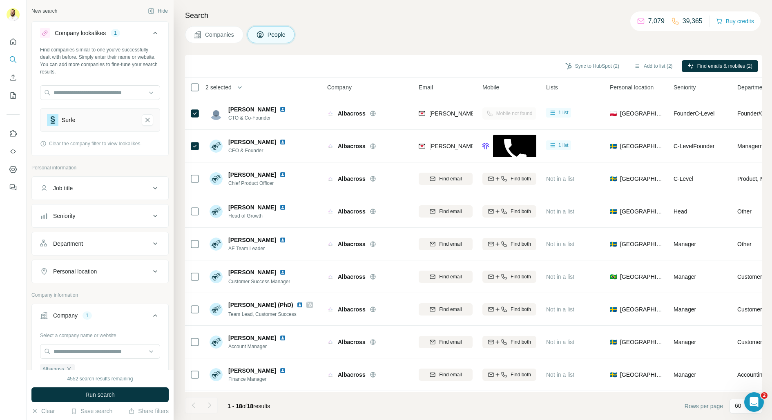
click at [213, 37] on span "Companies" at bounding box center [220, 35] width 30 height 8
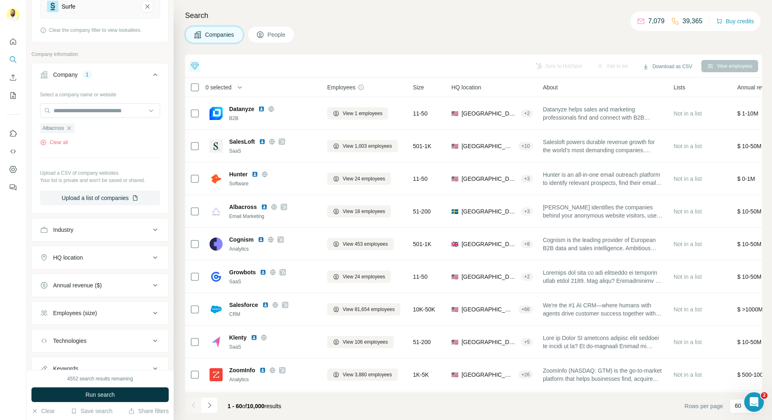
scroll to position [144, 0]
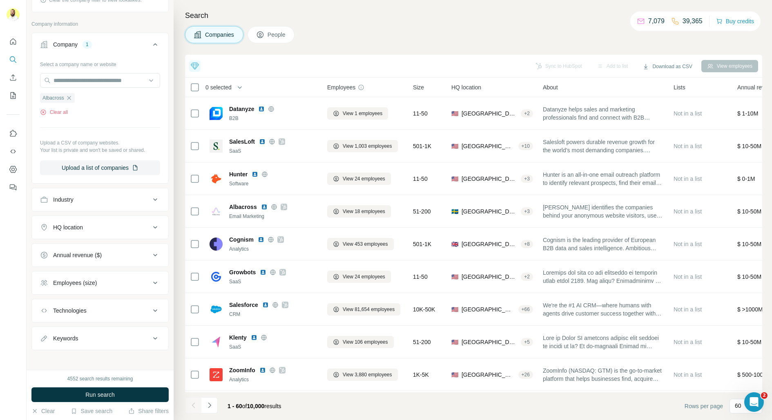
click at [80, 226] on div "HQ location" at bounding box center [68, 227] width 30 height 8
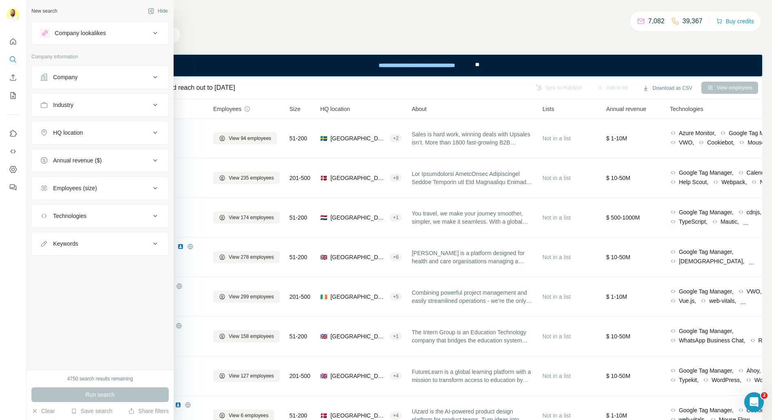
click at [78, 37] on div "Company lookalikes" at bounding box center [95, 33] width 110 height 10
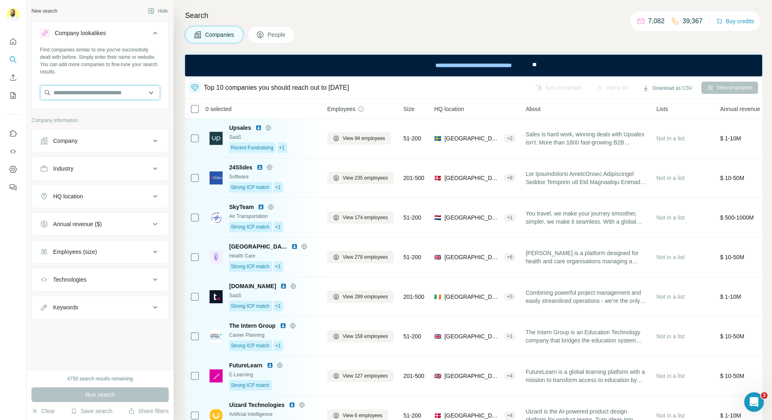
click at [96, 94] on input "text" at bounding box center [100, 92] width 120 height 15
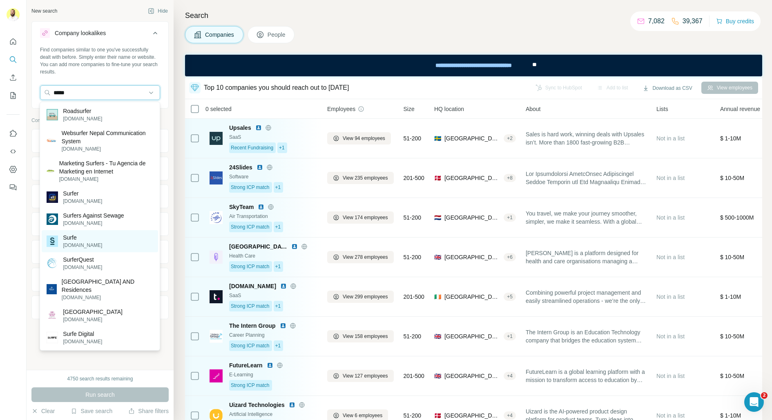
type input "*****"
click at [89, 238] on div "Surfe surfe.com" at bounding box center [100, 241] width 116 height 22
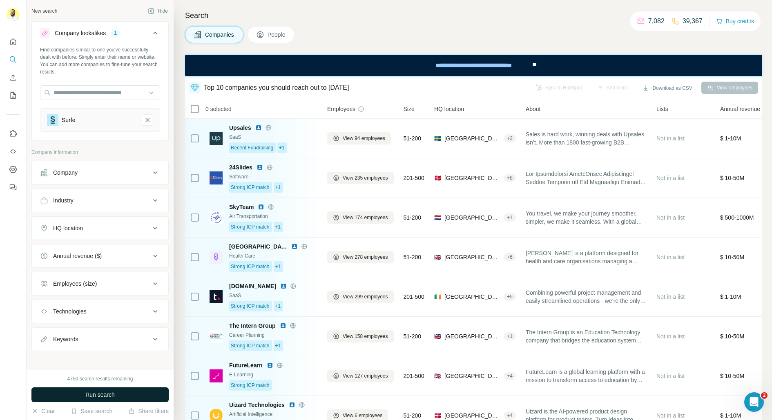
click at [85, 401] on button "Run search" at bounding box center [99, 394] width 137 height 15
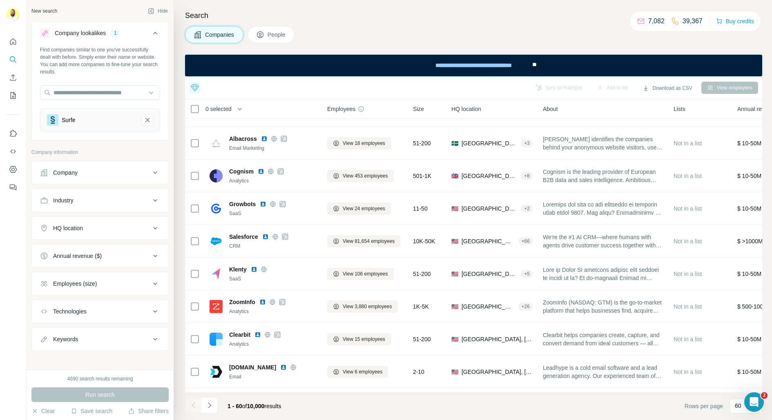
scroll to position [1, 0]
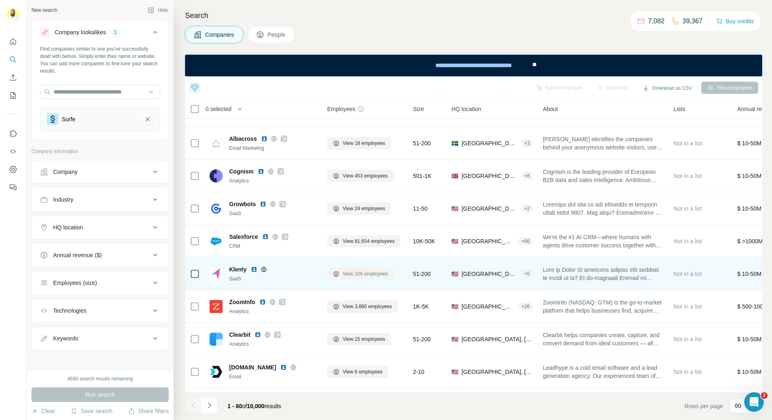
click at [354, 276] on span "View 106 employees" at bounding box center [364, 273] width 45 height 7
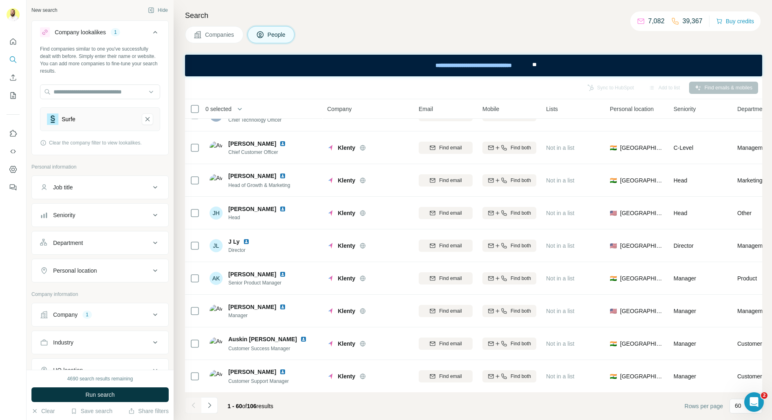
scroll to position [90, 0]
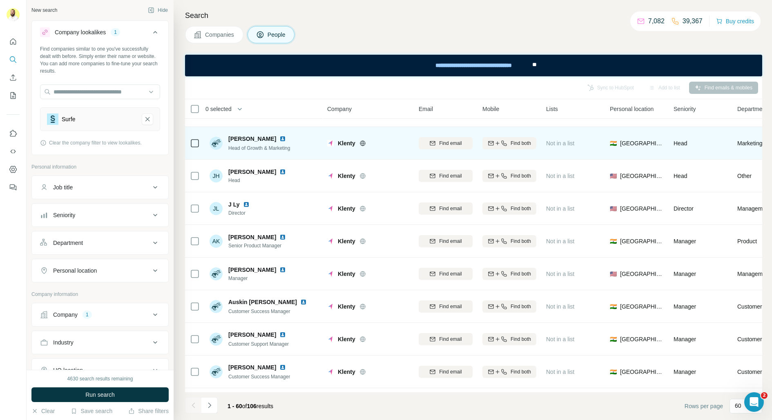
click at [193, 156] on td at bounding box center [195, 143] width 20 height 33
click at [193, 150] on div at bounding box center [195, 143] width 10 height 22
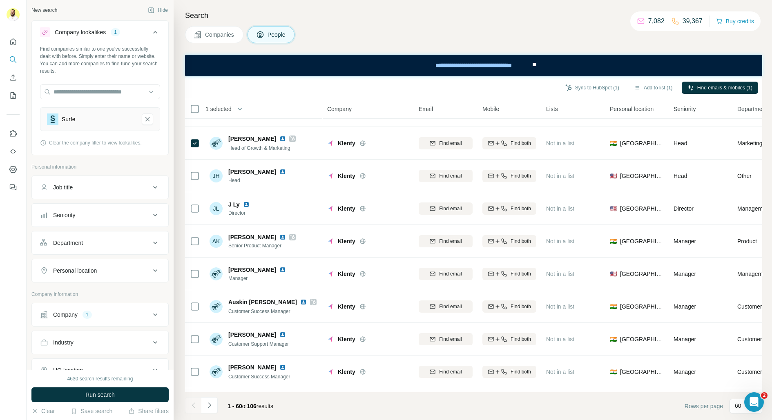
click at [718, 80] on div "Sync to HubSpot (1) Add to list (1) Find emails & mobiles (1)" at bounding box center [473, 87] width 569 height 14
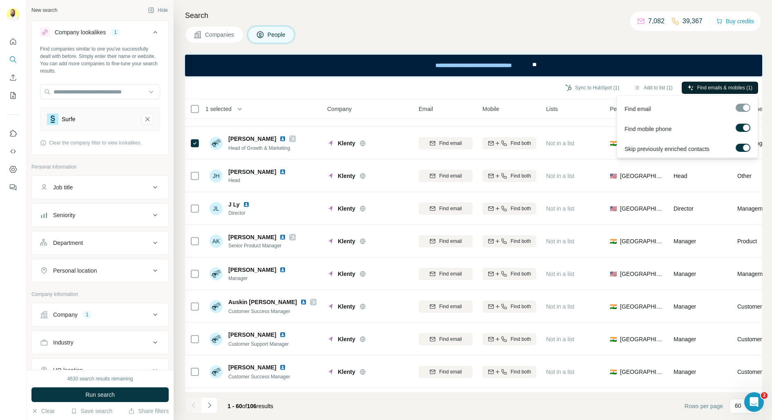
click at [718, 87] on span "Find emails & mobiles (1)" at bounding box center [724, 87] width 55 height 7
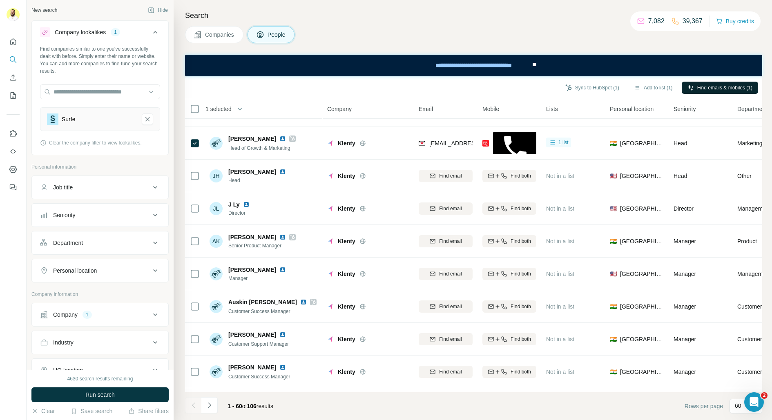
click at [460, 118] on th "Email" at bounding box center [446, 109] width 64 height 20
click at [15, 39] on icon "Quick start" at bounding box center [13, 42] width 8 height 8
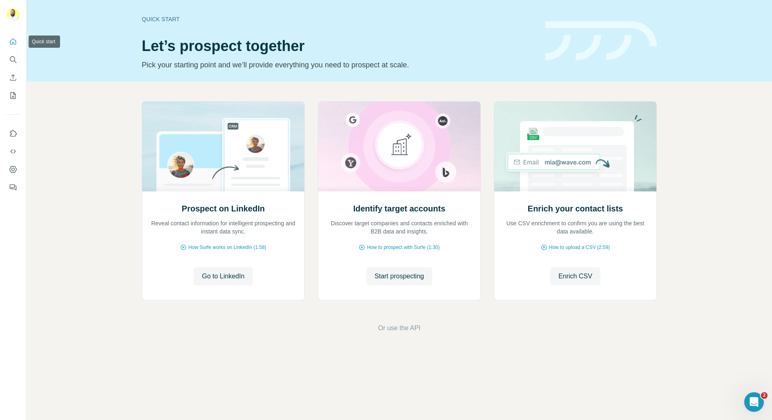
click at [12, 40] on icon "Quick start" at bounding box center [13, 41] width 6 height 6
click at [9, 60] on icon "Search" at bounding box center [13, 60] width 8 height 8
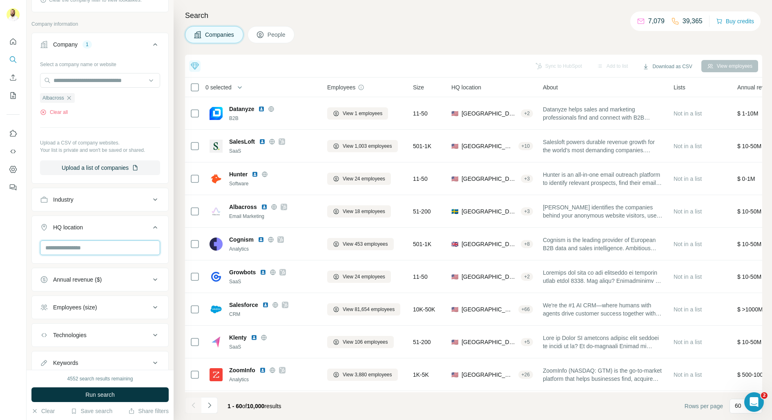
click at [62, 249] on input "text" at bounding box center [100, 247] width 120 height 15
